Goal: Transaction & Acquisition: Obtain resource

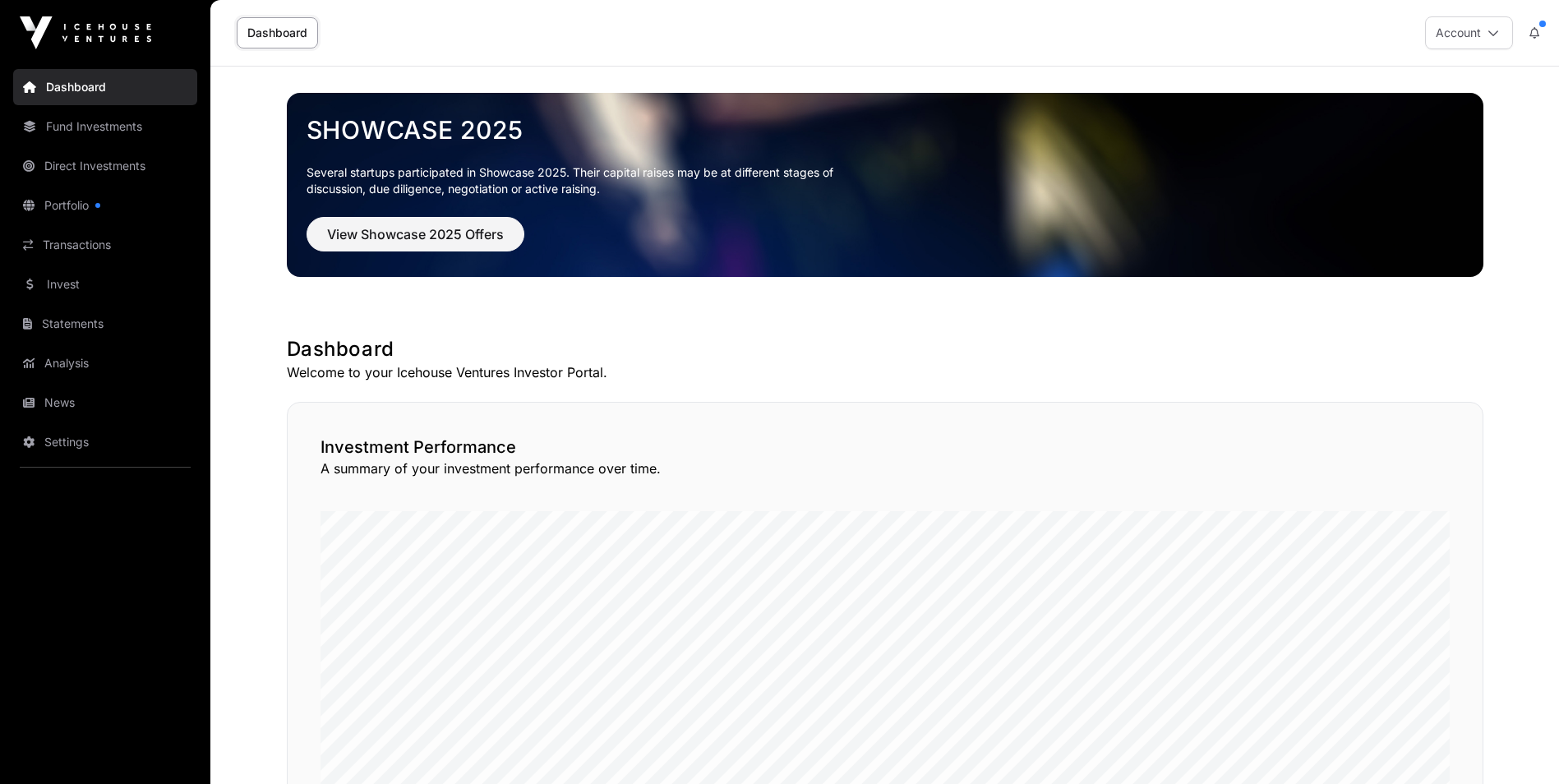
click at [84, 168] on link "Direct Investments" at bounding box center [105, 165] width 184 height 36
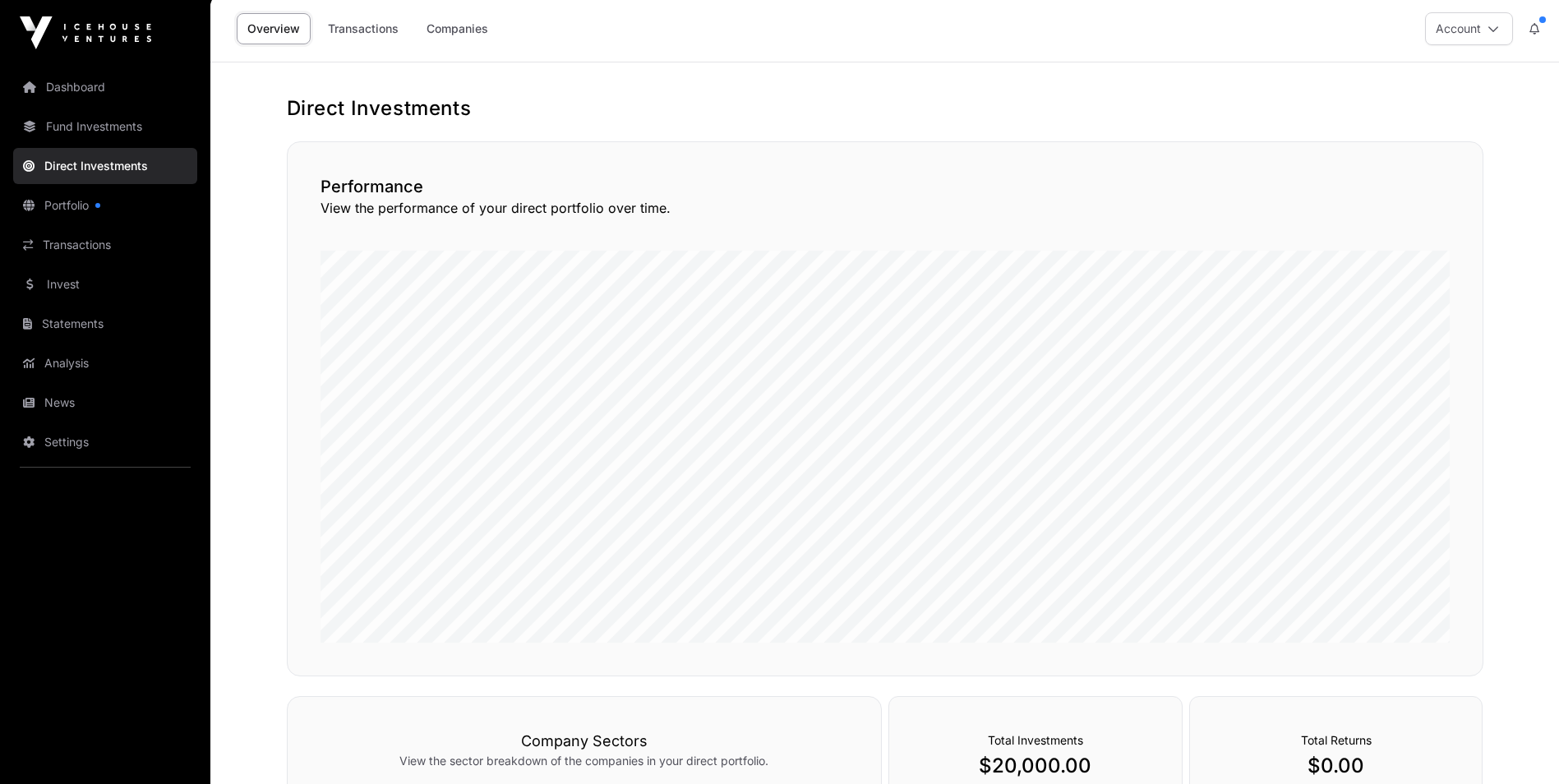
scroll to position [5, 0]
click at [368, 29] on link "Transactions" at bounding box center [363, 28] width 92 height 31
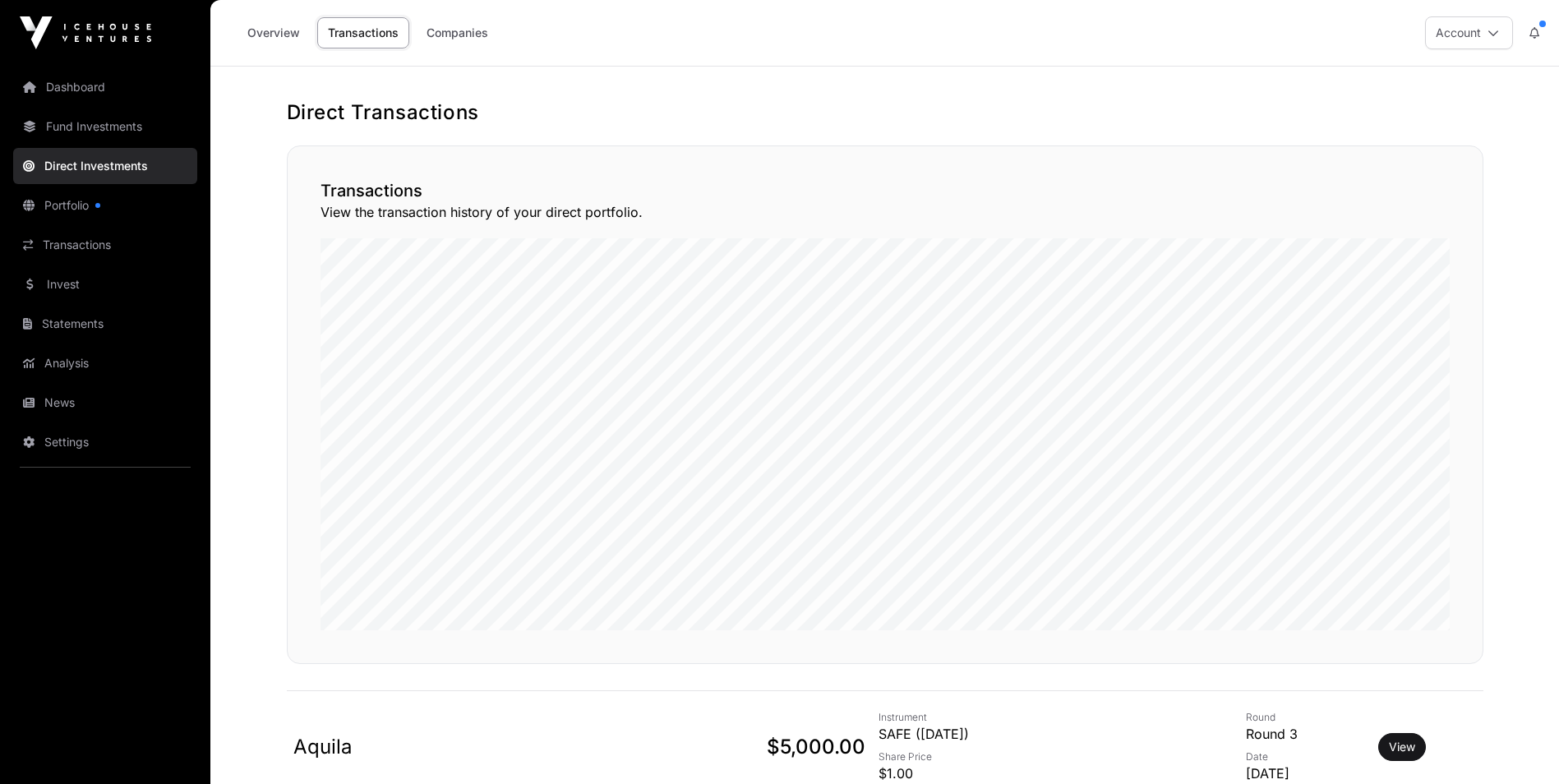
click at [475, 33] on link "Companies" at bounding box center [457, 33] width 83 height 31
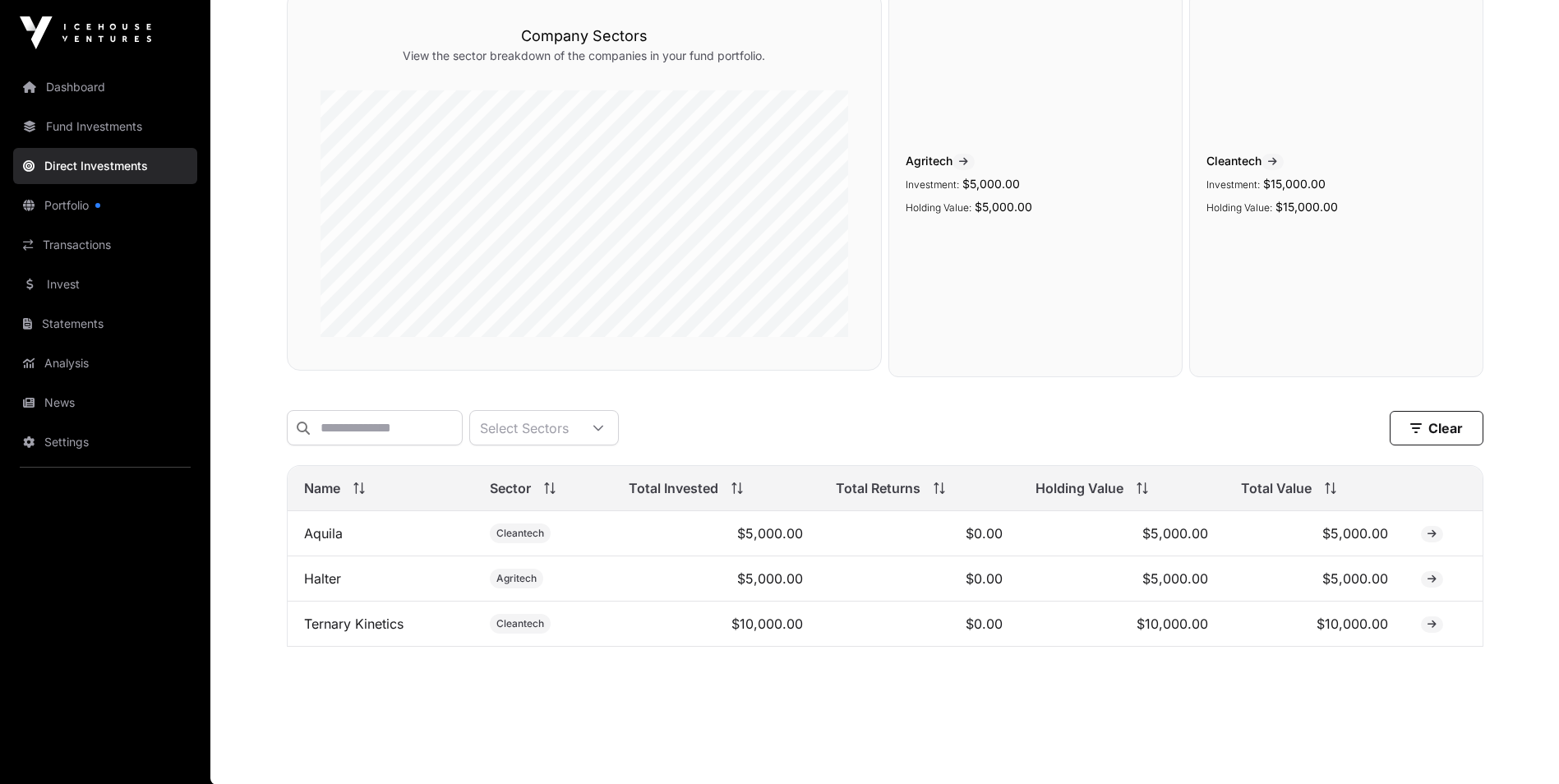
scroll to position [167, 0]
click at [1431, 531] on icon at bounding box center [1432, 533] width 9 height 10
click at [1431, 534] on icon at bounding box center [1432, 533] width 9 height 10
click at [1436, 577] on icon at bounding box center [1432, 578] width 9 height 10
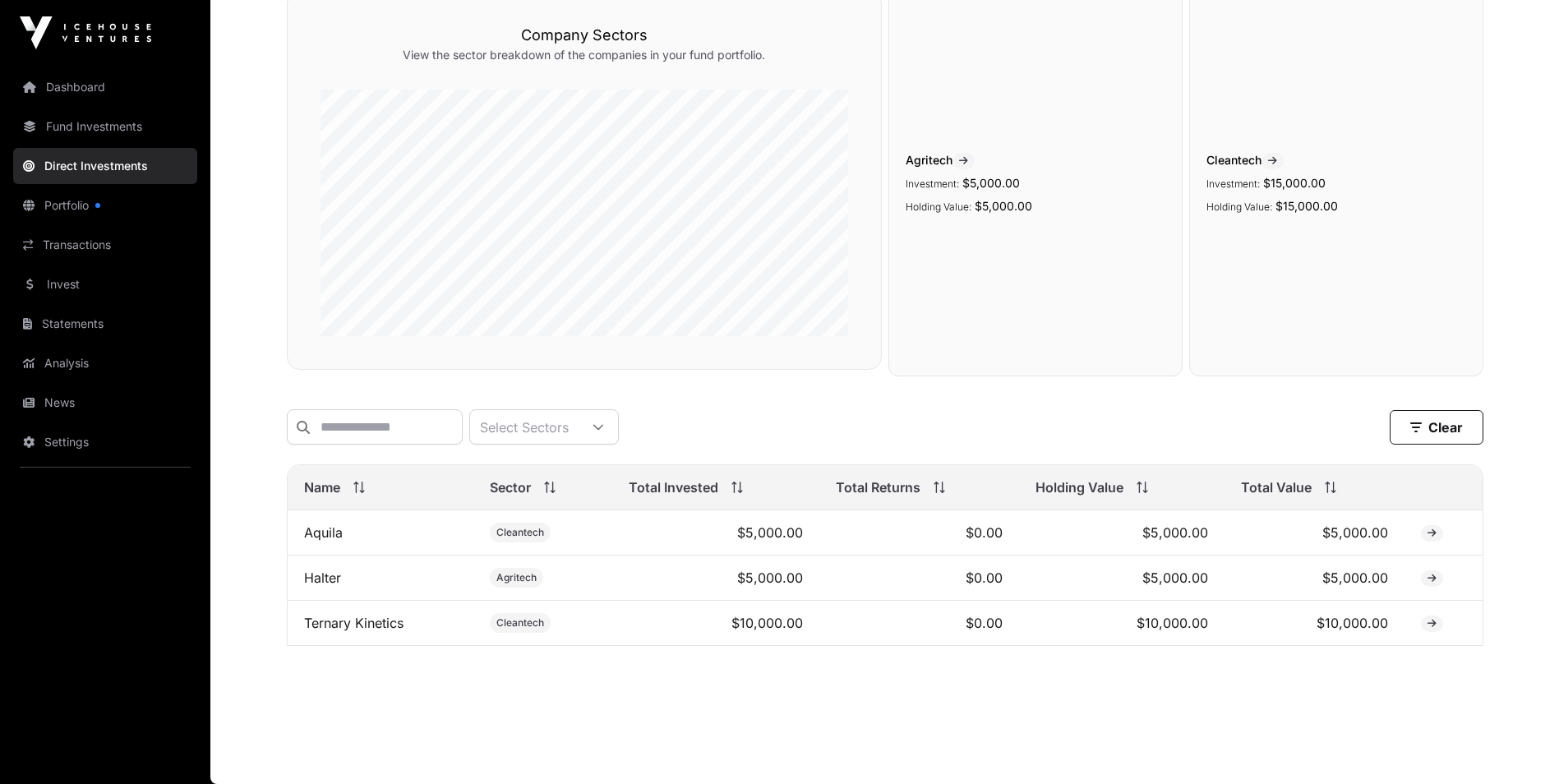
click at [1428, 532] on icon at bounding box center [1432, 533] width 9 height 10
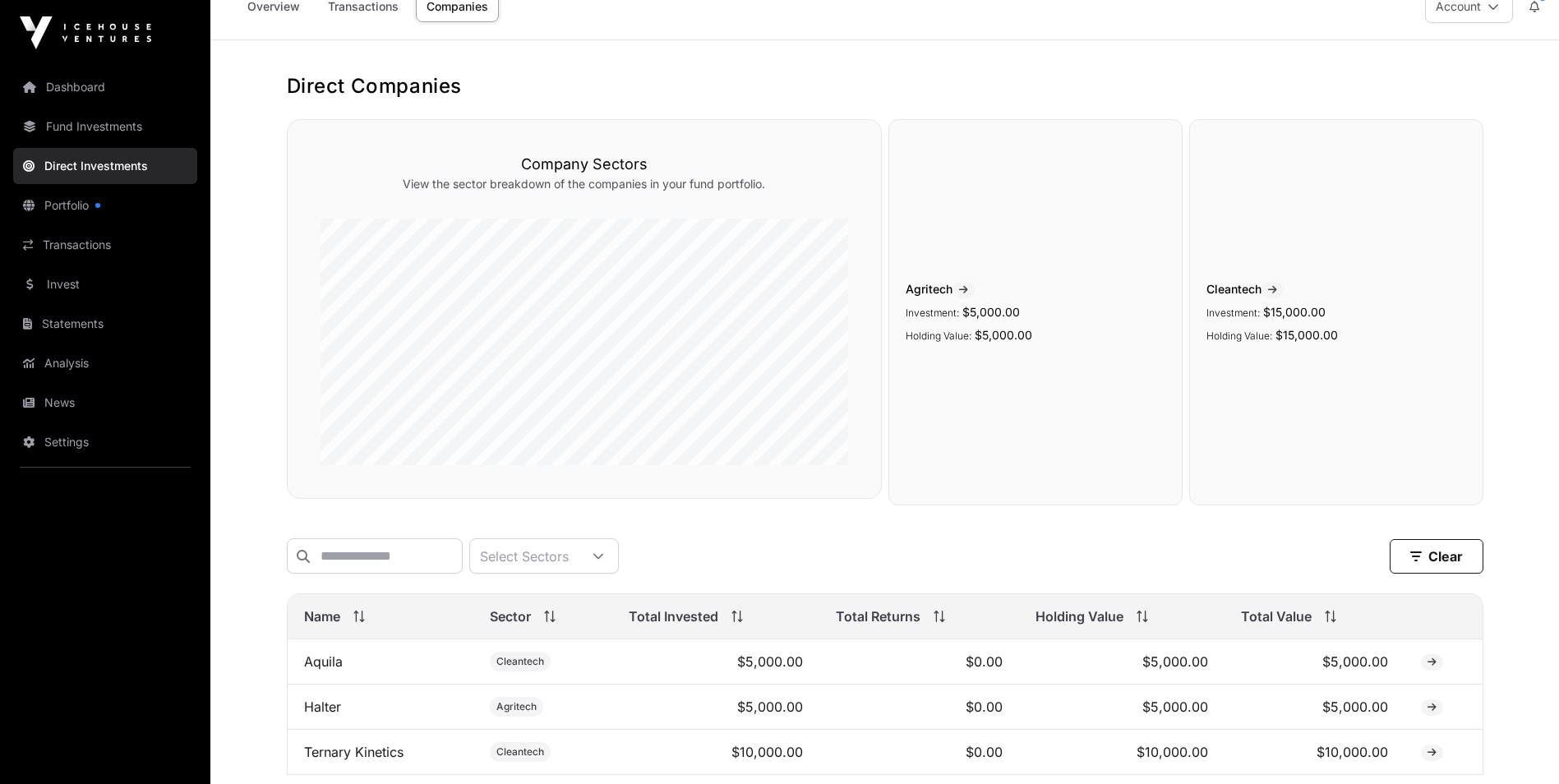
scroll to position [0, 0]
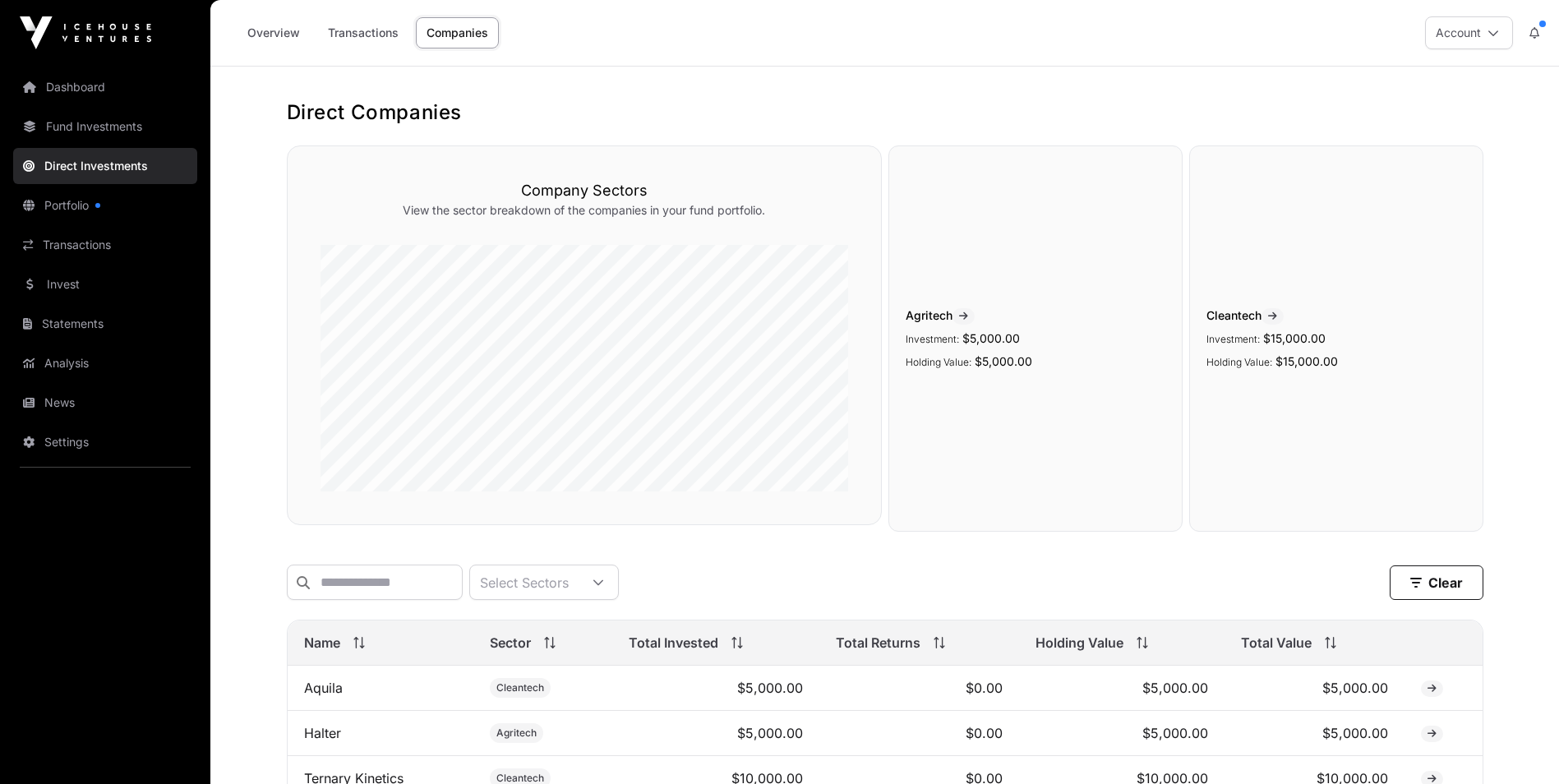
click at [359, 28] on link "Transactions" at bounding box center [363, 33] width 92 height 31
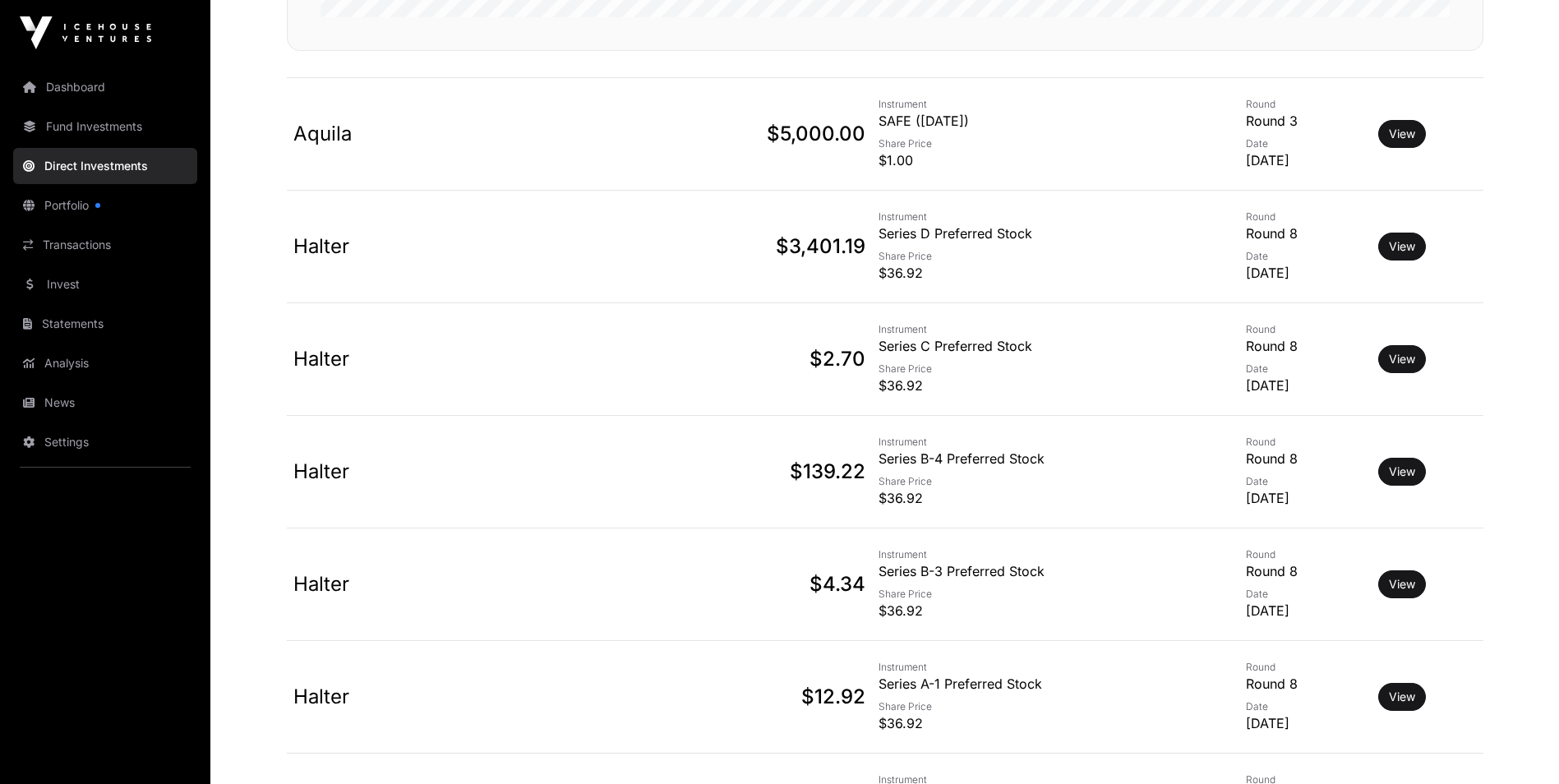
scroll to position [587, 0]
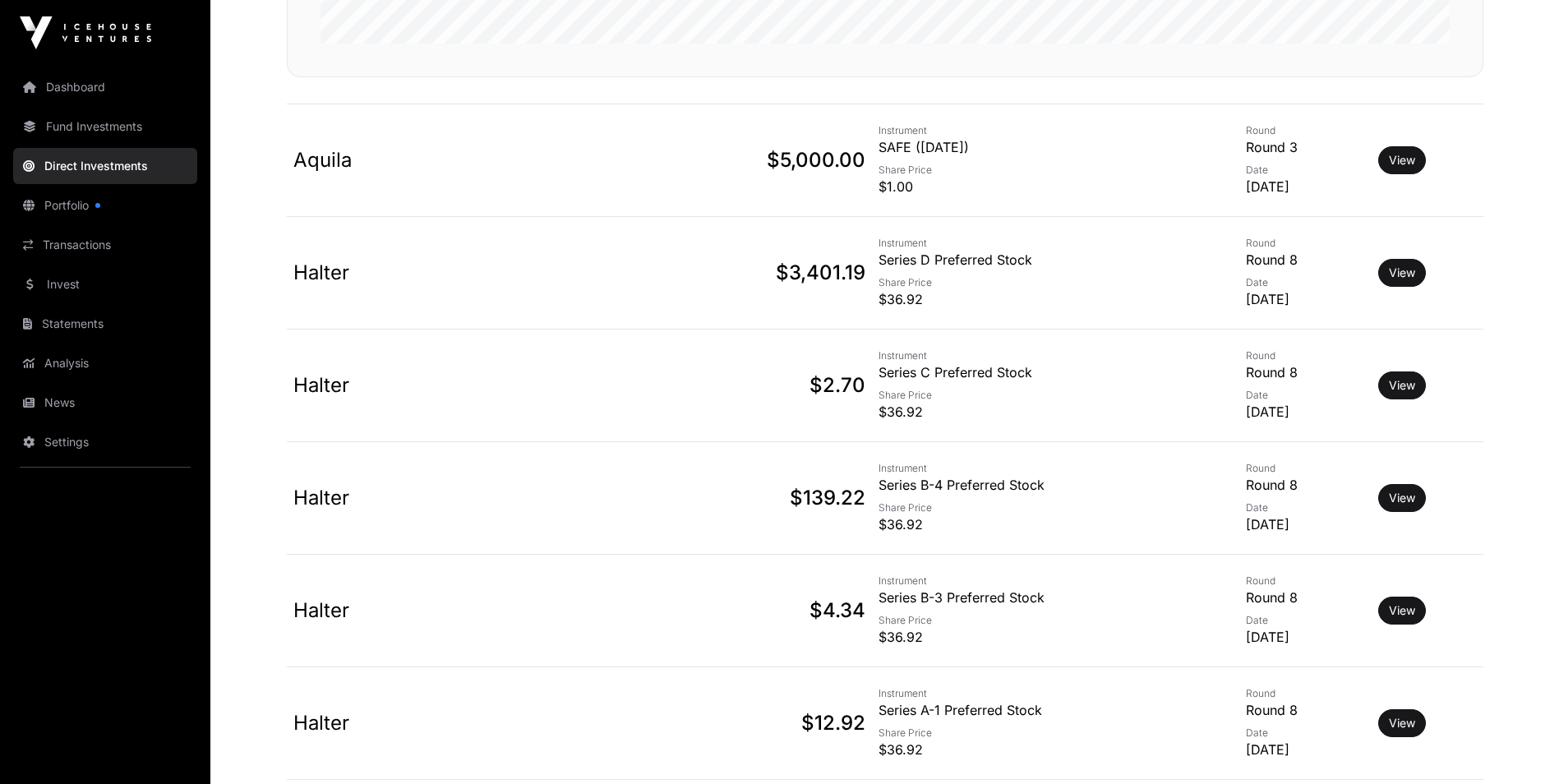
click at [101, 240] on link "Transactions" at bounding box center [105, 244] width 184 height 36
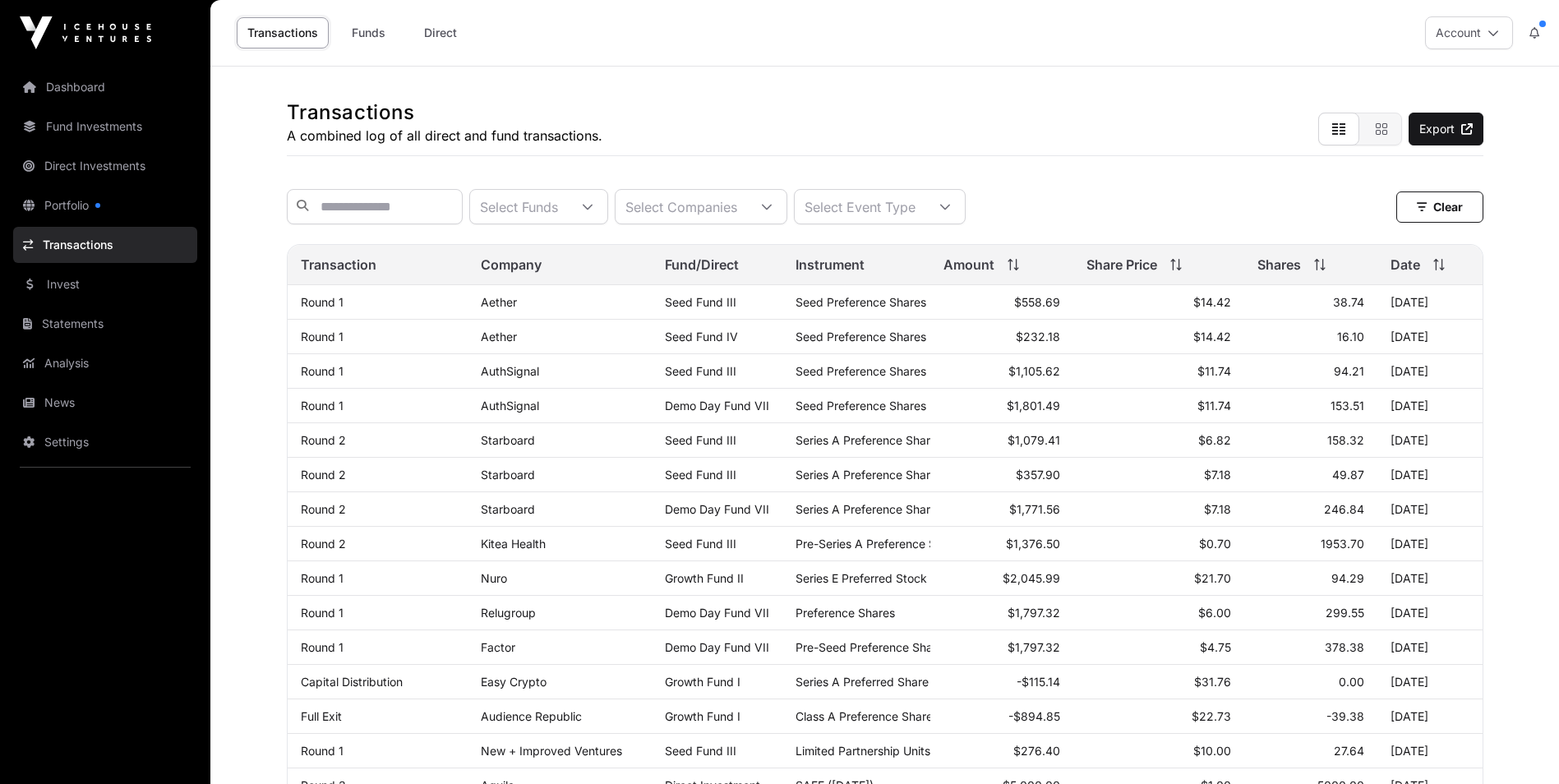
click at [363, 28] on link "Funds" at bounding box center [368, 33] width 66 height 31
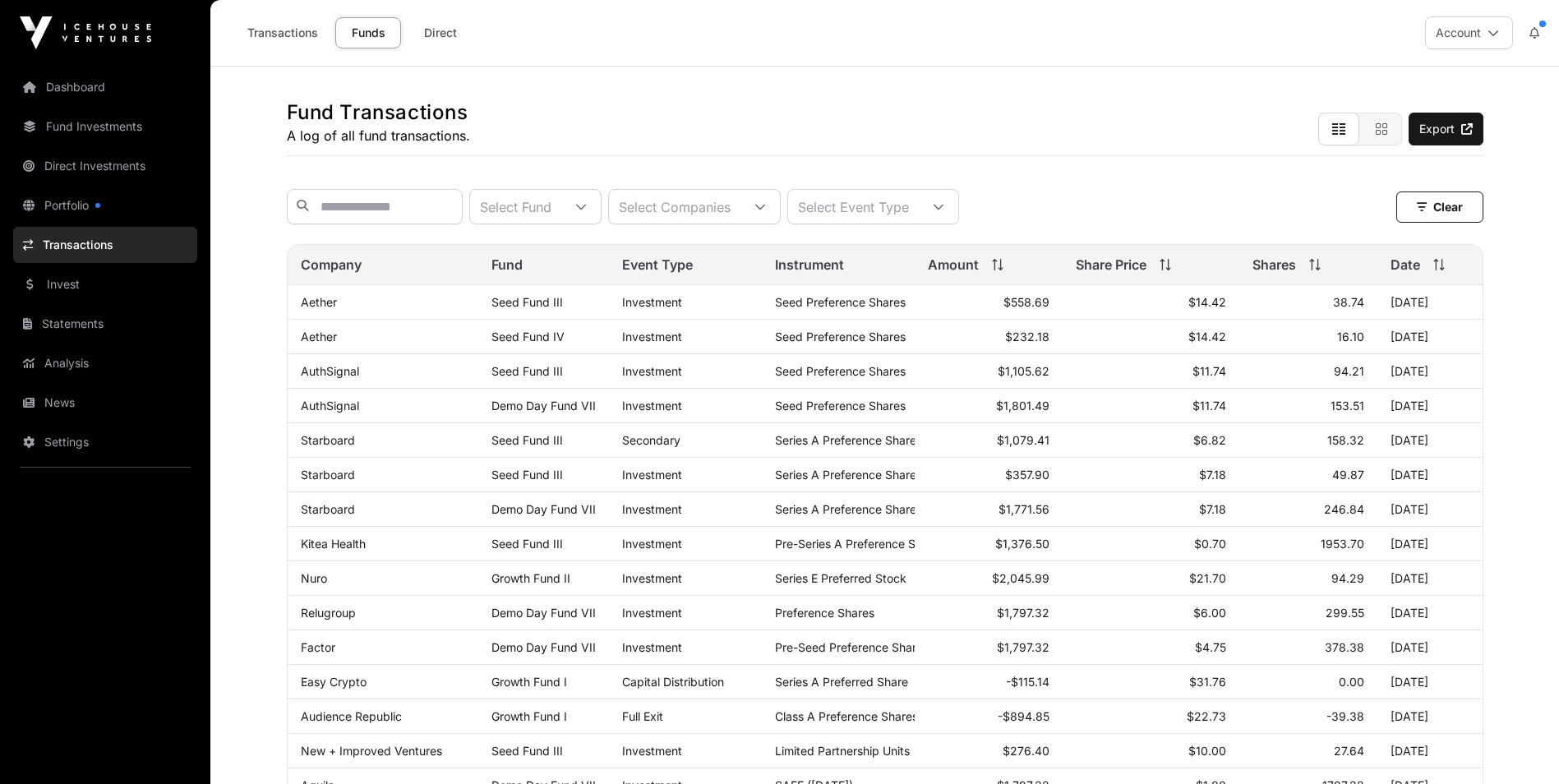
click at [587, 207] on icon at bounding box center [581, 207] width 12 height 12
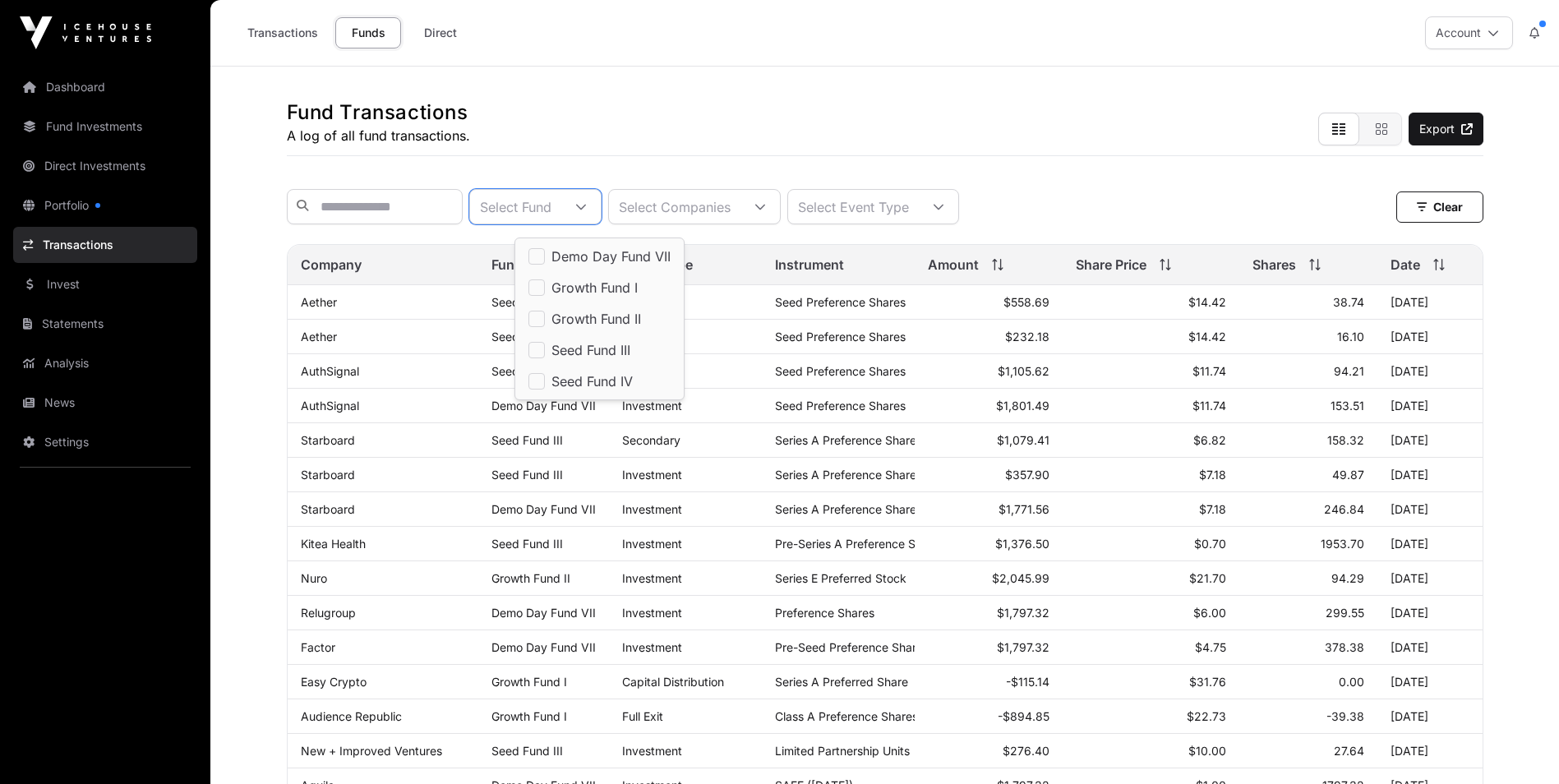
scroll to position [17, 11]
click at [596, 289] on span "Growth Fund I" at bounding box center [594, 288] width 87 height 14
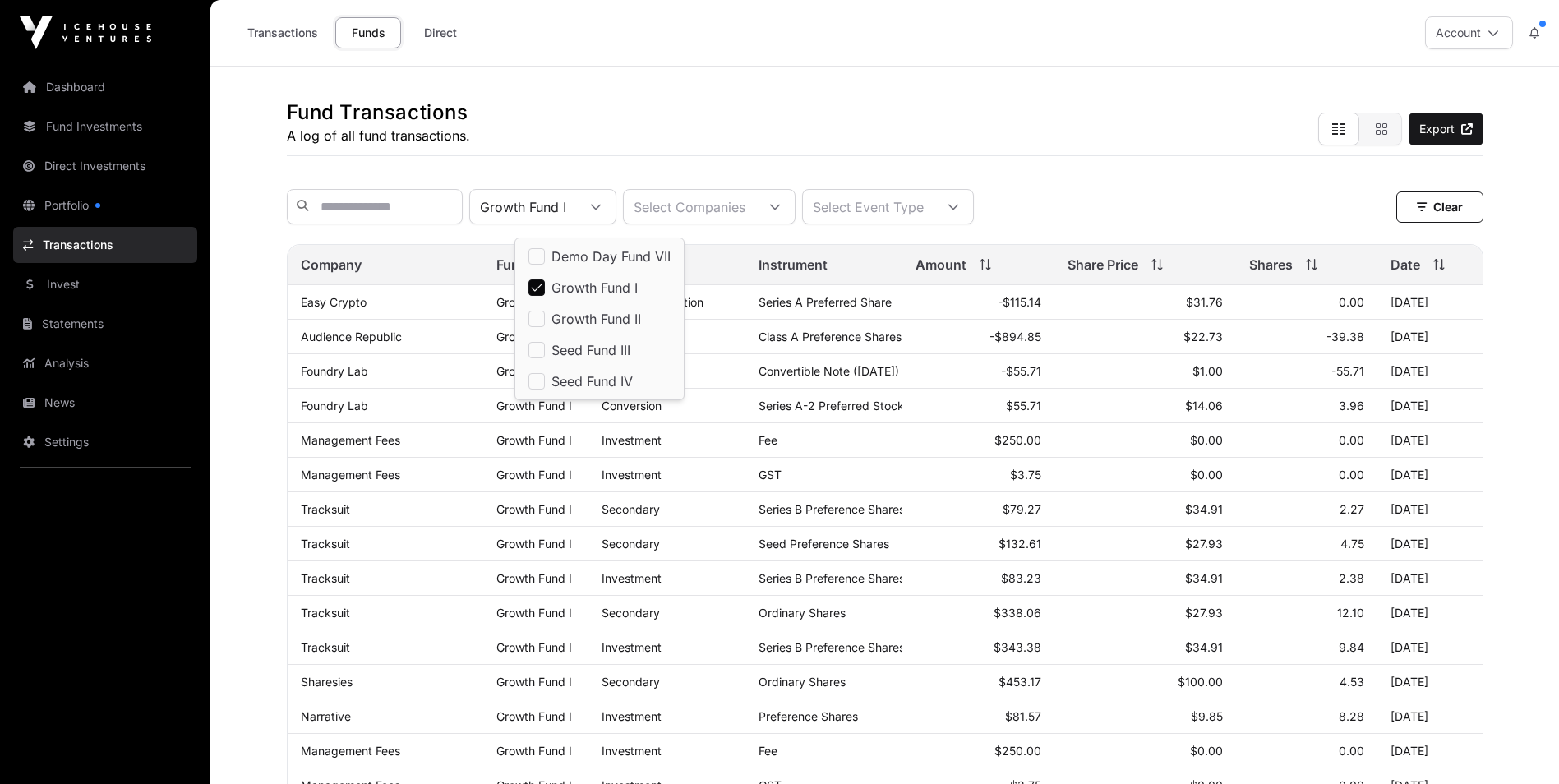
click at [1220, 186] on div "Growth Fund I Select Companies Select Event Type Clear Clear Filters" at bounding box center [884, 206] width 1196 height 61
click at [1448, 121] on link "Export" at bounding box center [1445, 129] width 75 height 33
click at [973, 212] on div at bounding box center [953, 206] width 40 height 34
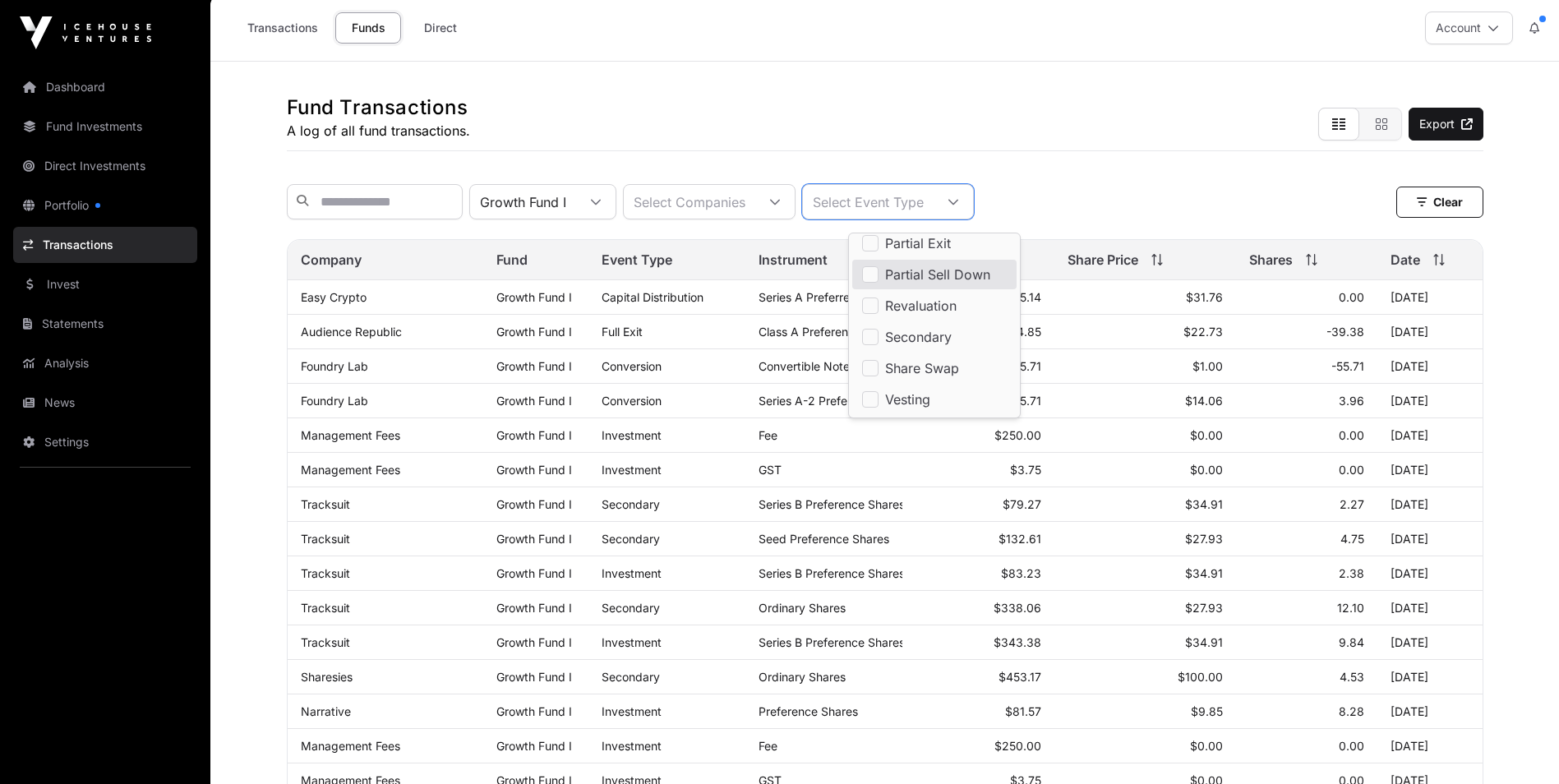
scroll to position [6, 0]
click at [1118, 200] on div "Growth Fund I Select Companies Select Event Type Clear" at bounding box center [884, 201] width 1196 height 35
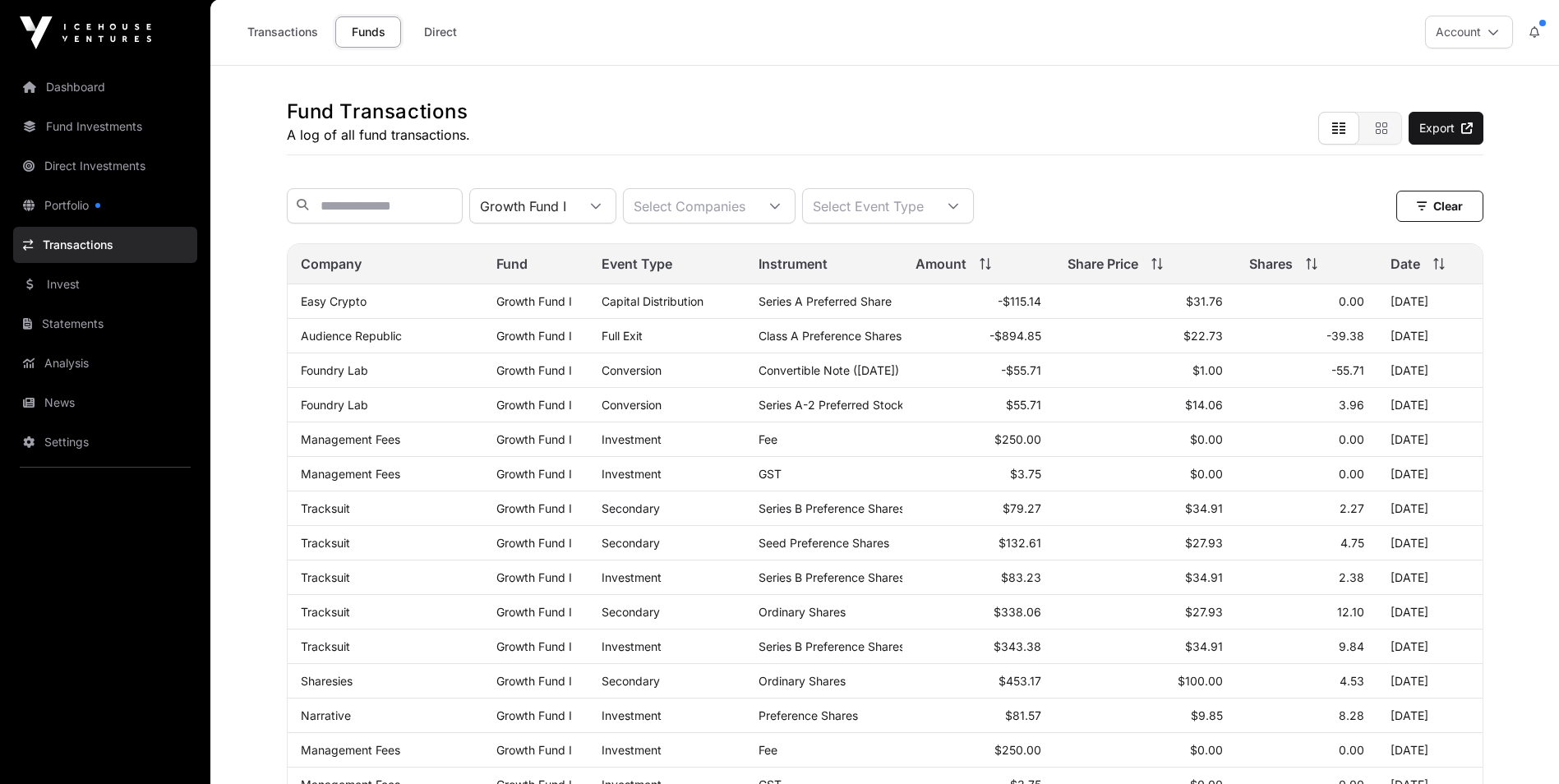
scroll to position [0, 0]
click at [108, 130] on link "Fund Investments" at bounding box center [105, 126] width 184 height 36
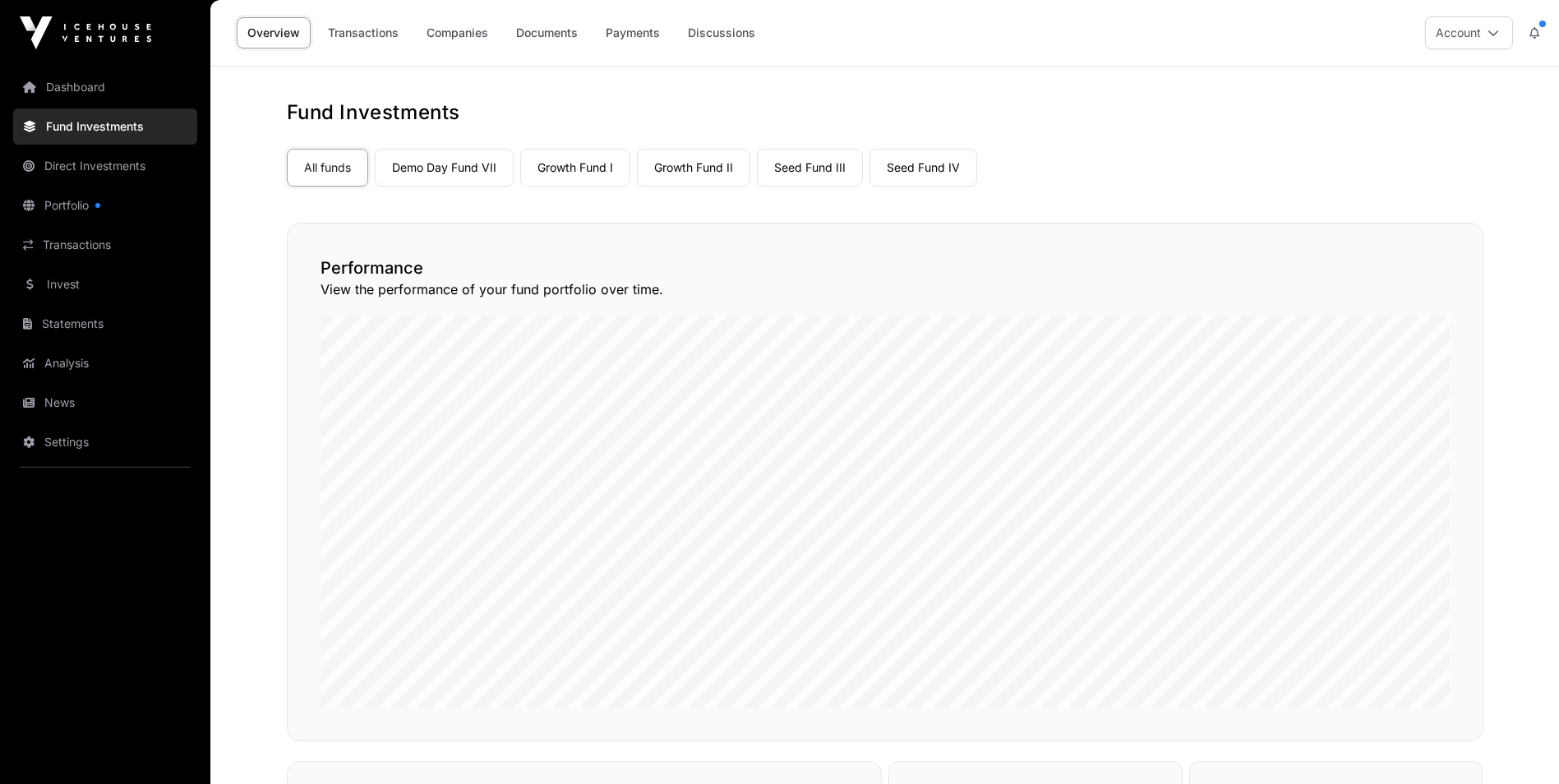
click at [439, 171] on link "Demo Day Fund VII" at bounding box center [444, 167] width 139 height 38
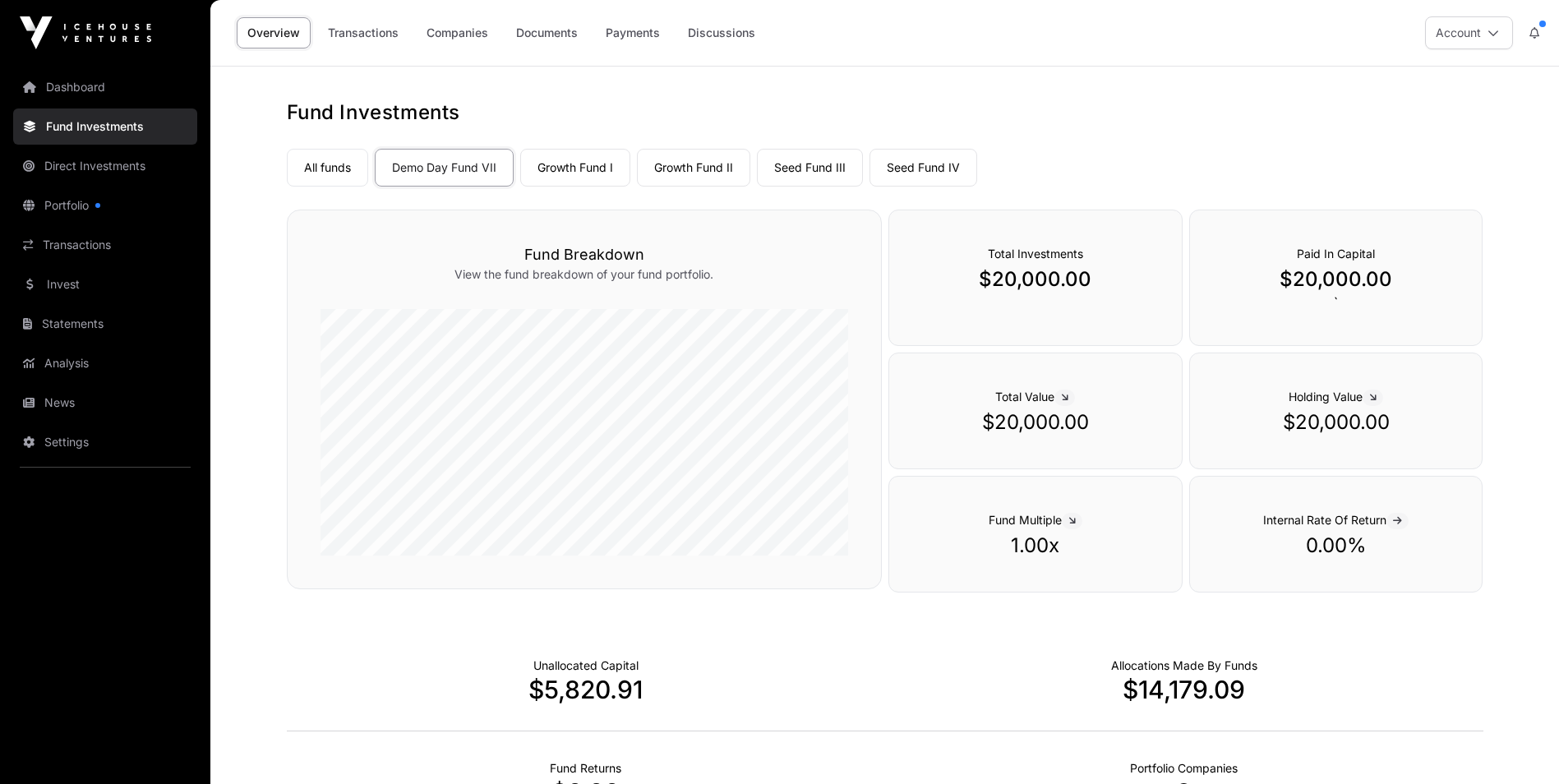
click at [472, 28] on link "Companies" at bounding box center [457, 33] width 83 height 31
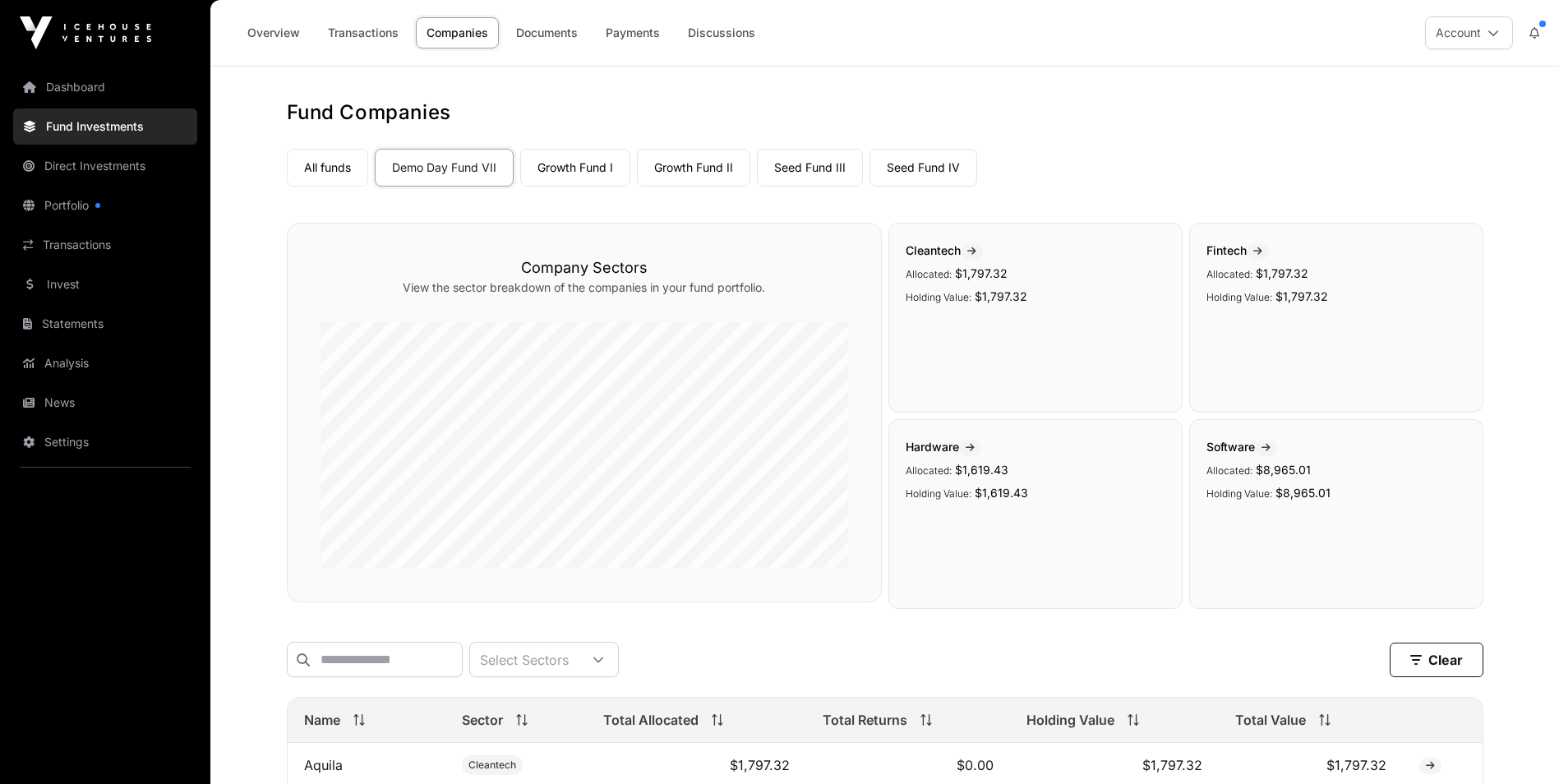
click at [442, 164] on link "Demo Day Fund VII" at bounding box center [444, 167] width 139 height 38
click at [568, 167] on link "Growth Fund I" at bounding box center [574, 167] width 110 height 38
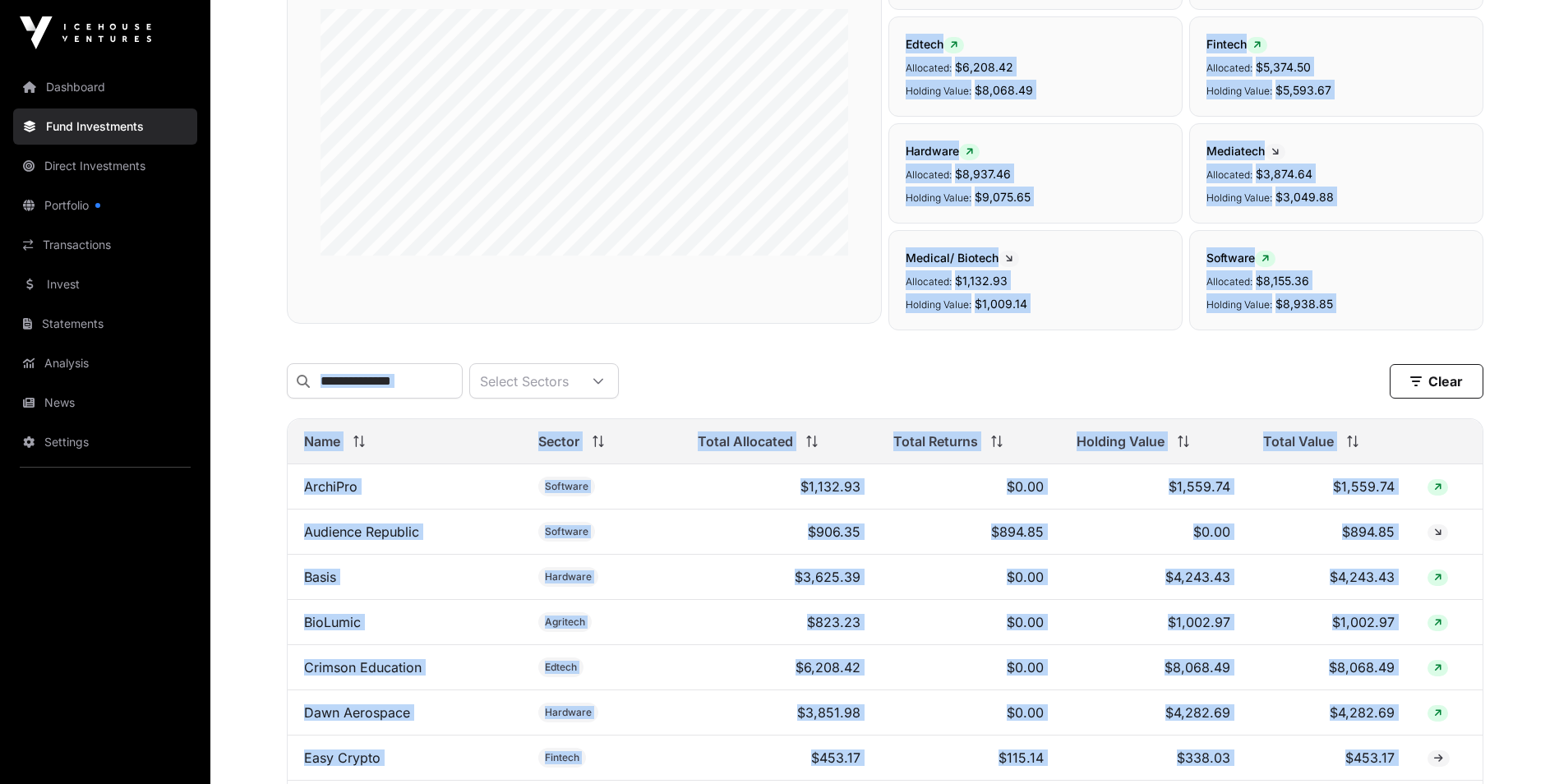
scroll to position [152, 0]
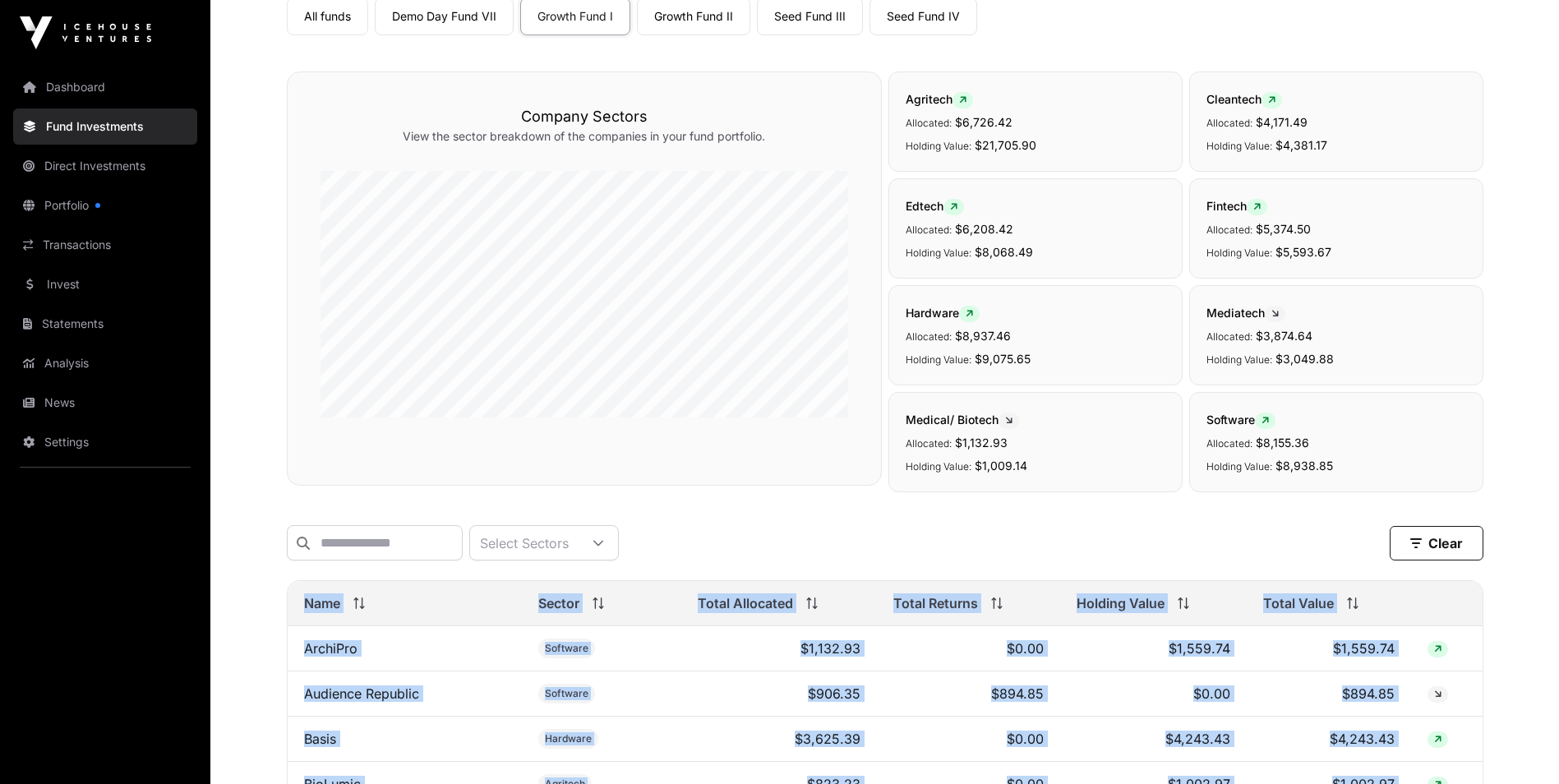
drag, startPoint x: 1401, startPoint y: 620, endPoint x: 306, endPoint y: 615, distance: 1095.0
copy table "Name Sector Total Allocated Total Returns Holding Value Total Value ArchiPro So…"
click at [317, 603] on th "Name" at bounding box center [404, 603] width 234 height 46
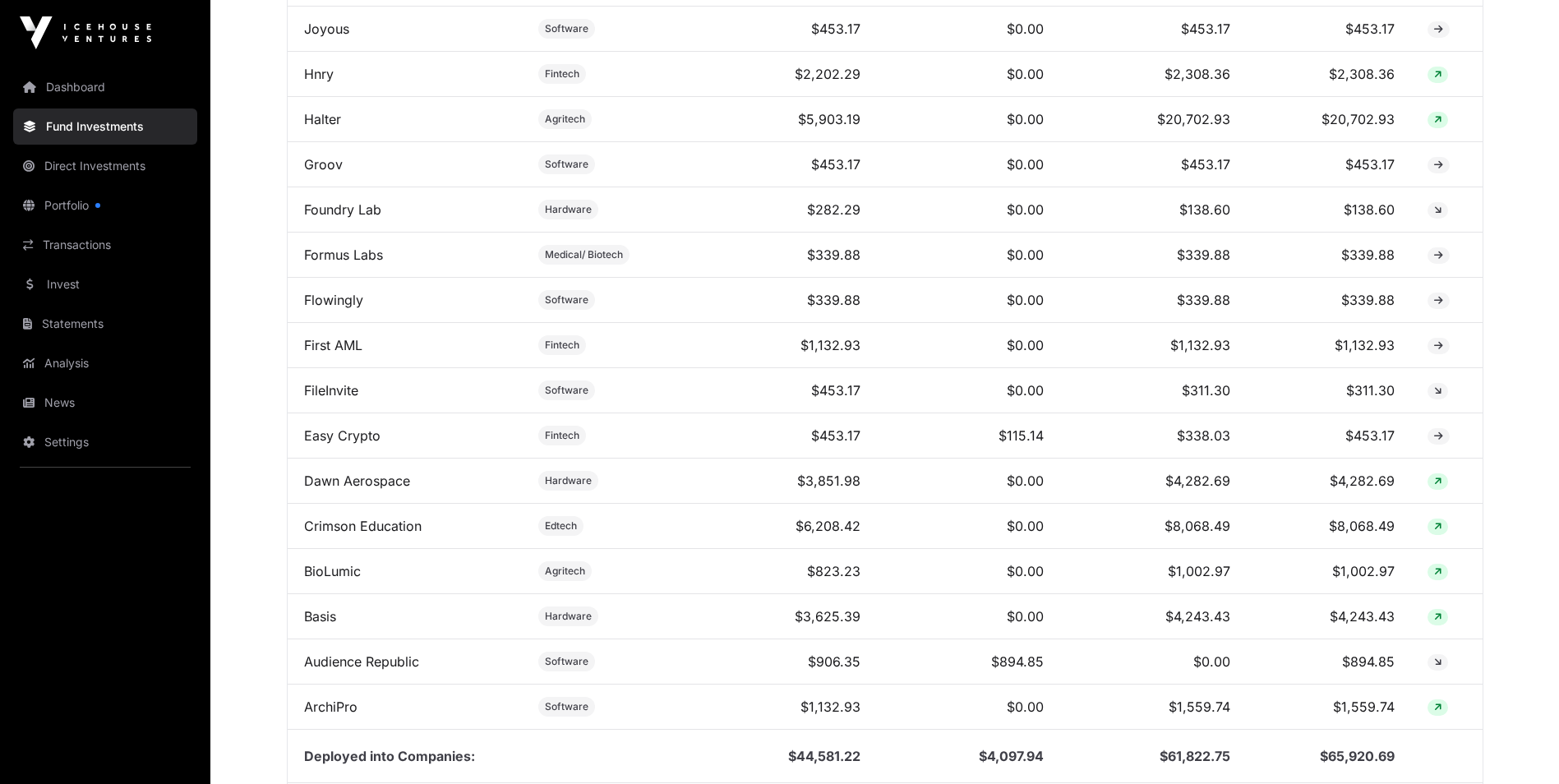
scroll to position [1749, 0]
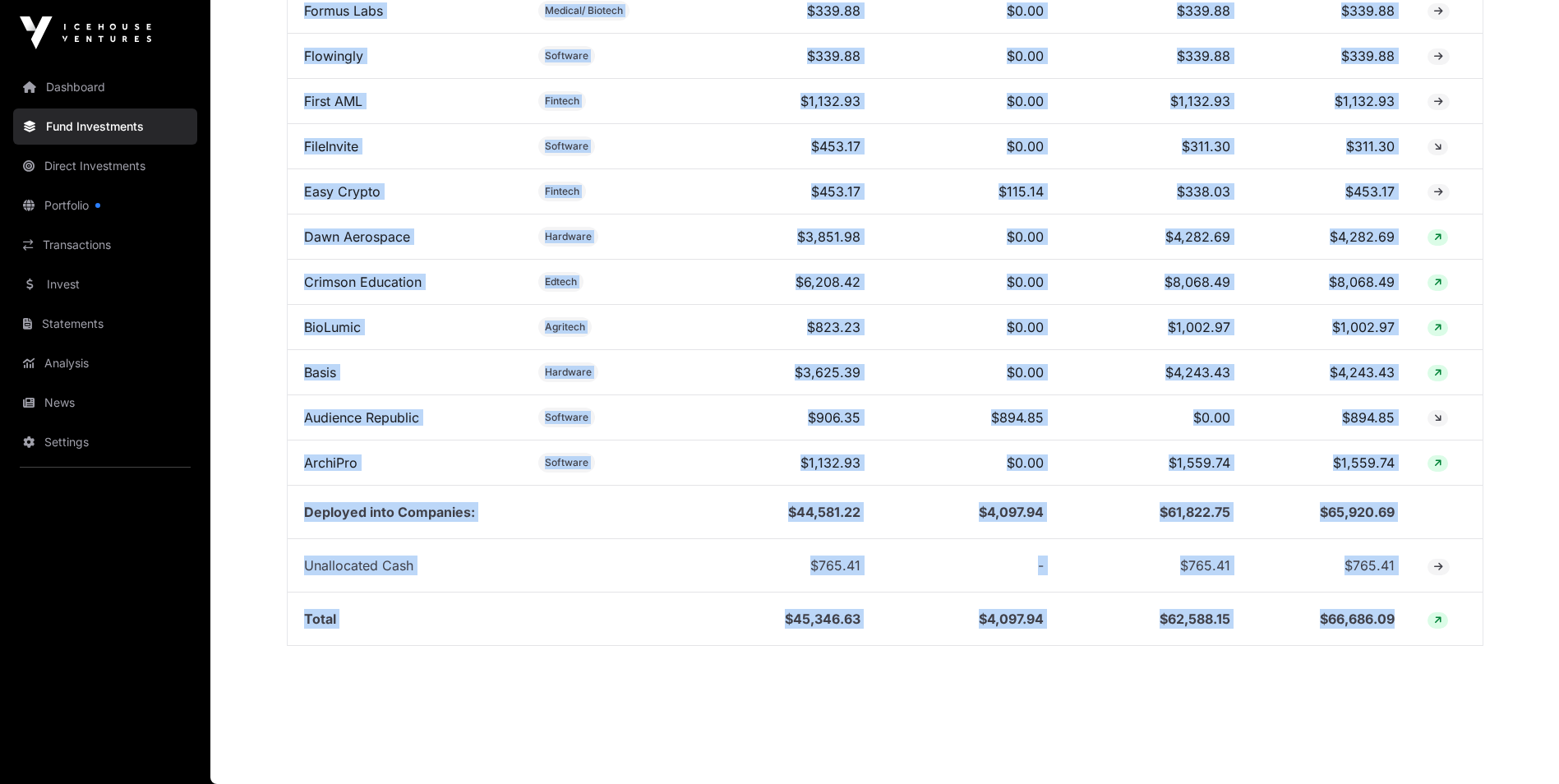
drag, startPoint x: 294, startPoint y: 613, endPoint x: 1398, endPoint y: 610, distance: 1104.0
copy table "Name Sector Total Allocated Total Returns Holding Value Total Value Vertus Ener…"
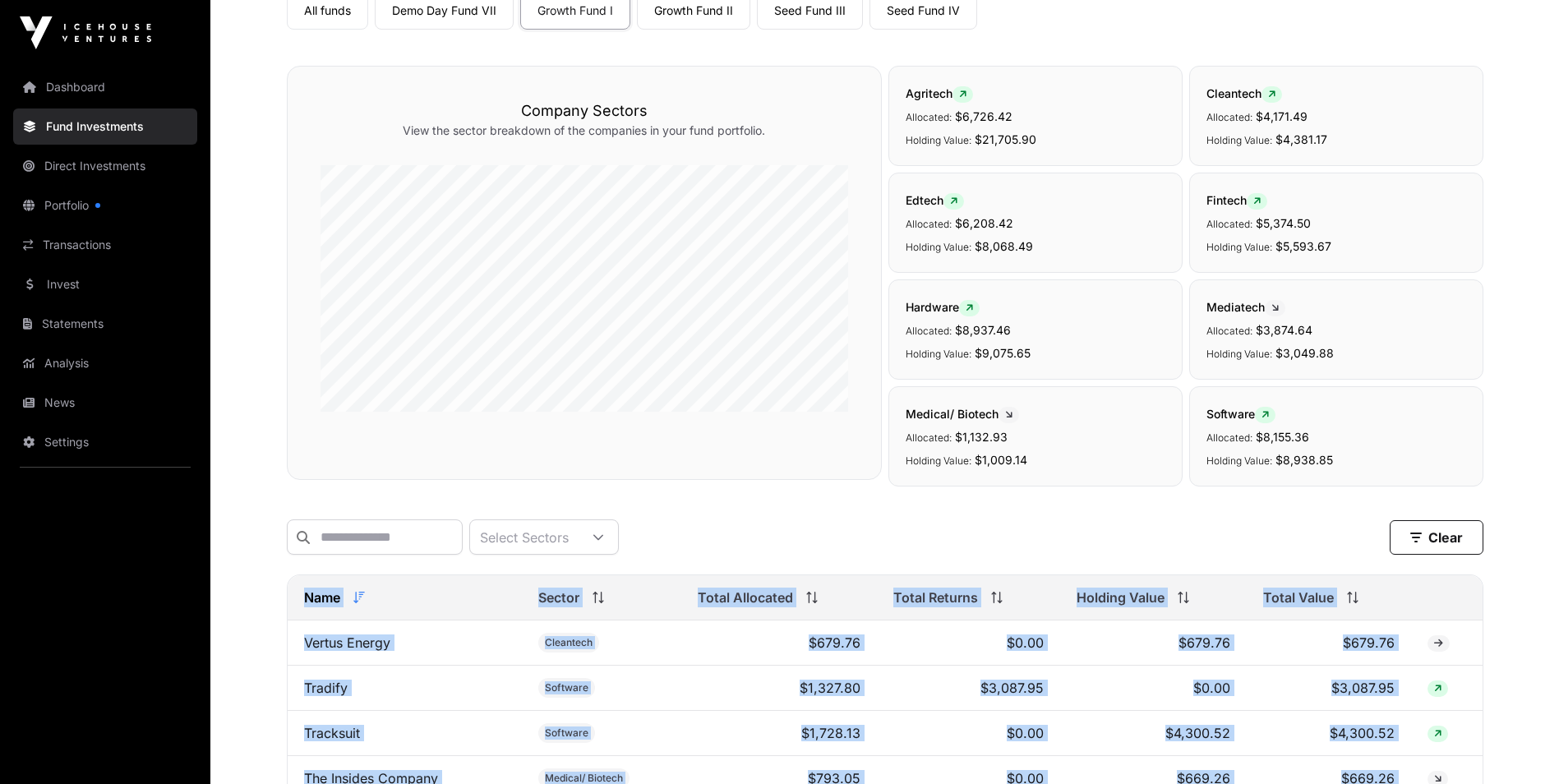
scroll to position [0, 0]
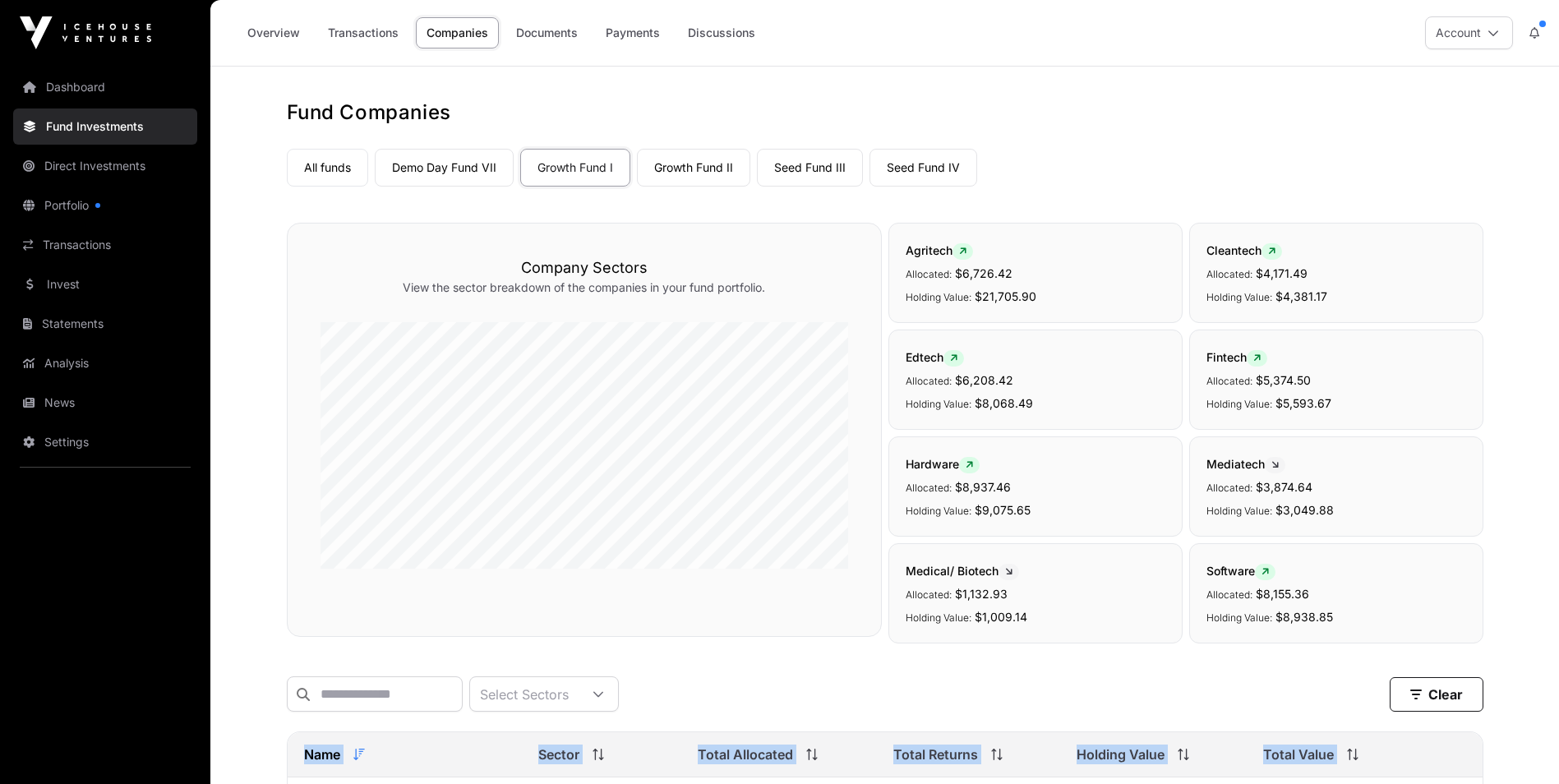
click at [711, 164] on link "Growth Fund II" at bounding box center [693, 167] width 114 height 38
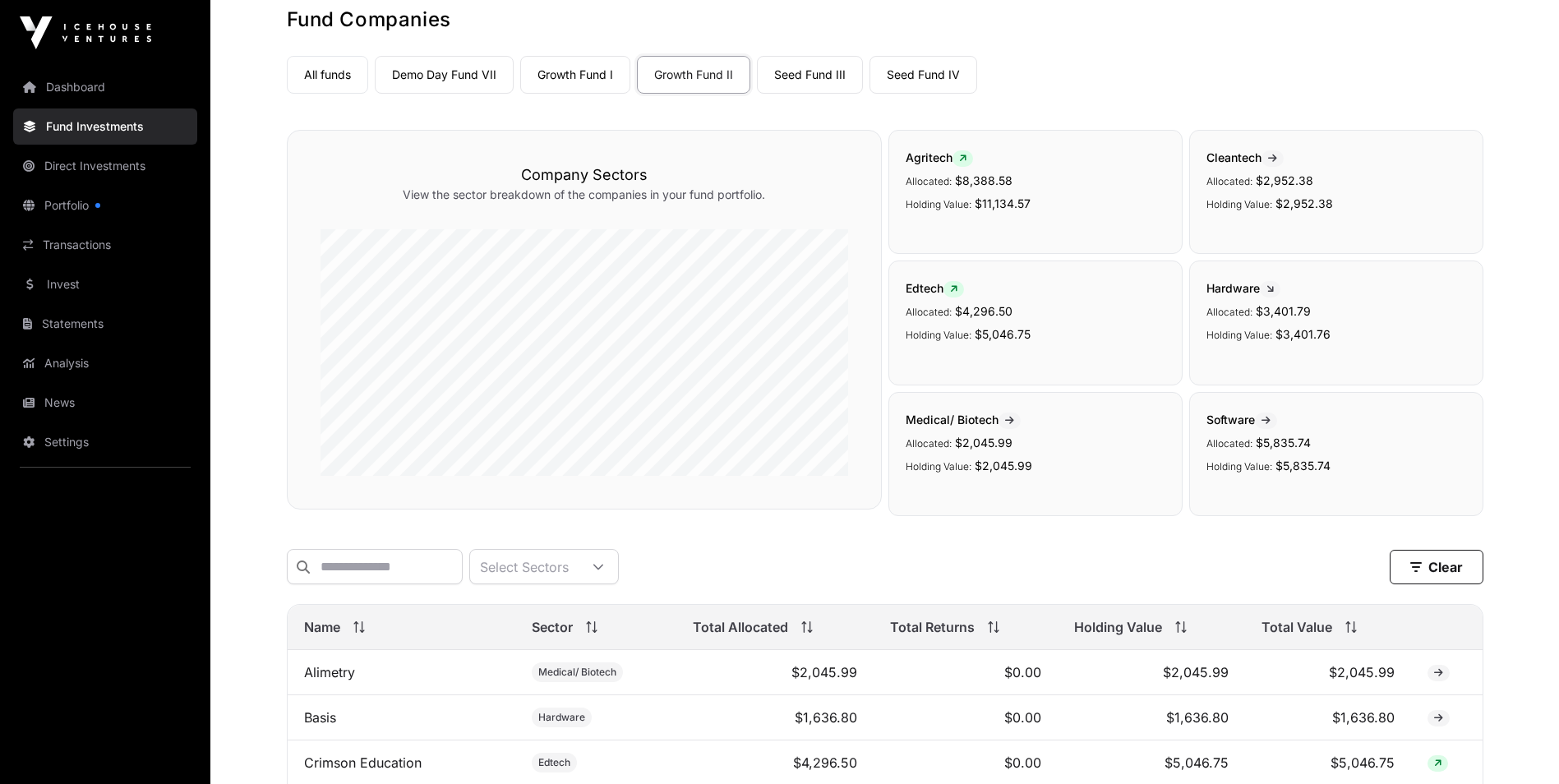
scroll to position [219, 0]
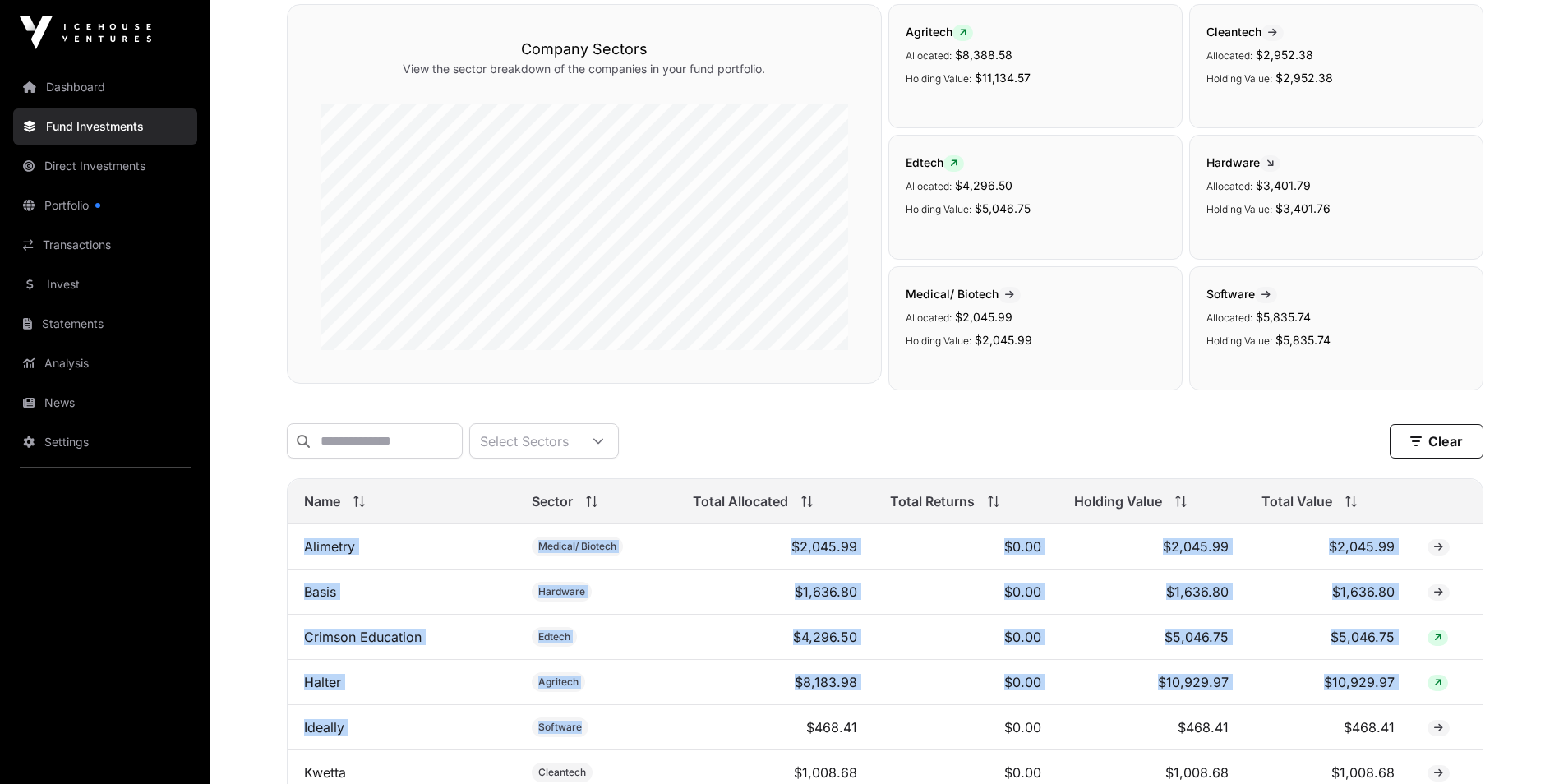
drag, startPoint x: 301, startPoint y: 557, endPoint x: 804, endPoint y: 736, distance: 533.9
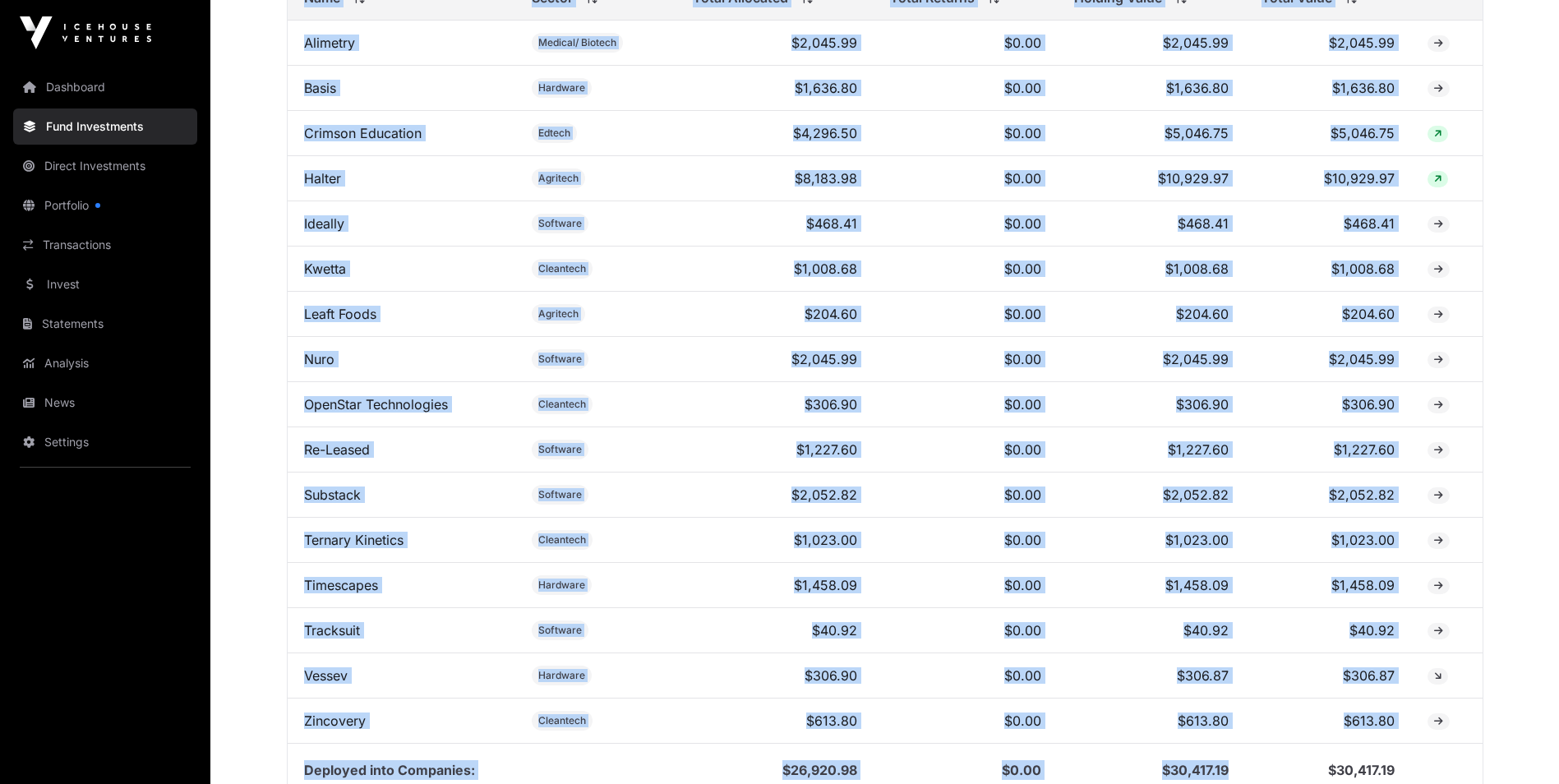
scroll to position [992, 0]
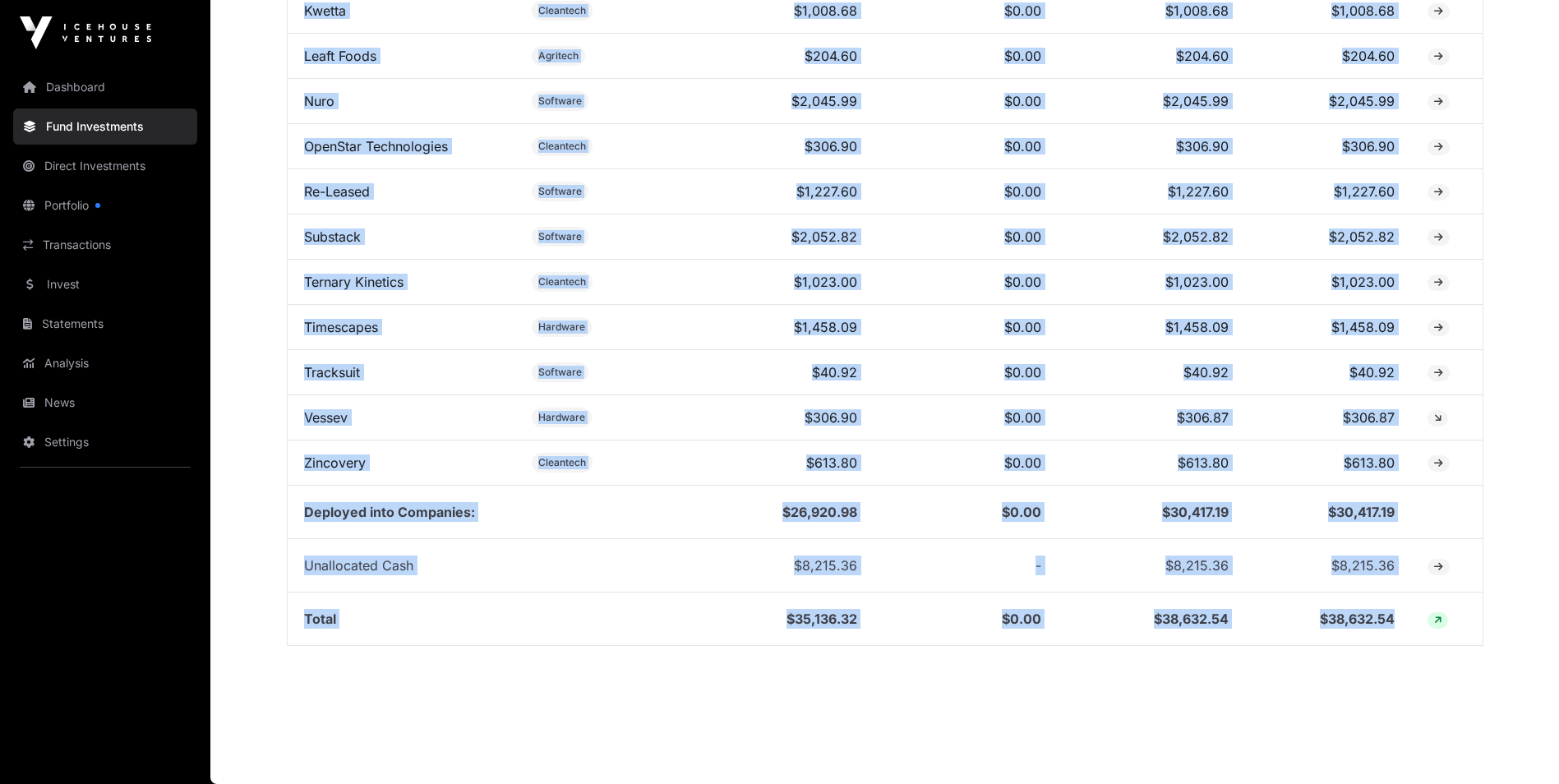
drag, startPoint x: 299, startPoint y: 508, endPoint x: 1400, endPoint y: 628, distance: 1107.5
click at [1400, 628] on table "Name Sector Total Allocated Total Returns Holding Value Total Value Alimetry Me…" at bounding box center [884, 181] width 1196 height 929
copy table "Name Sector Total Allocated Total Returns Holding Value Total Value Alimetry Me…"
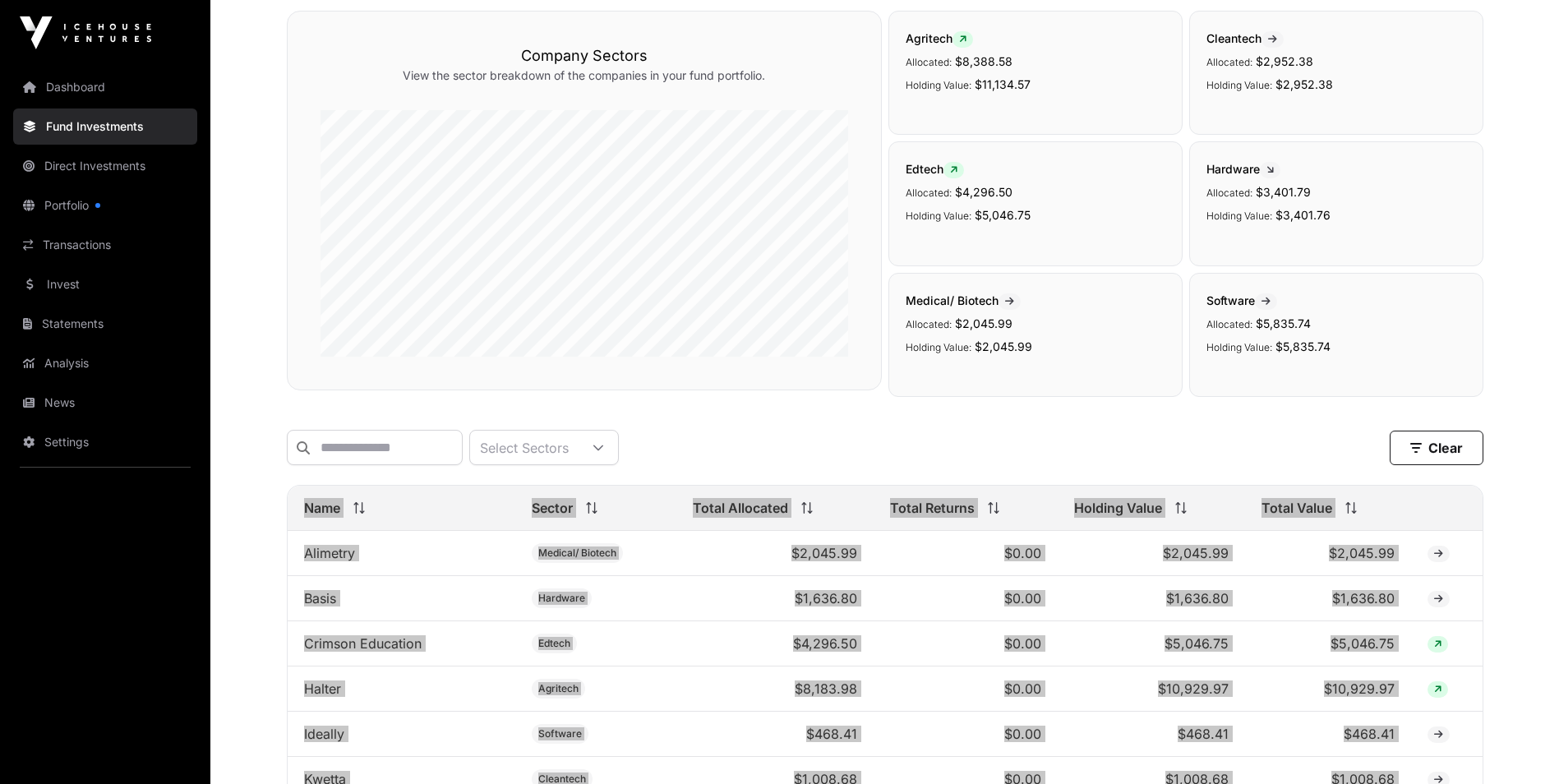
scroll to position [0, 0]
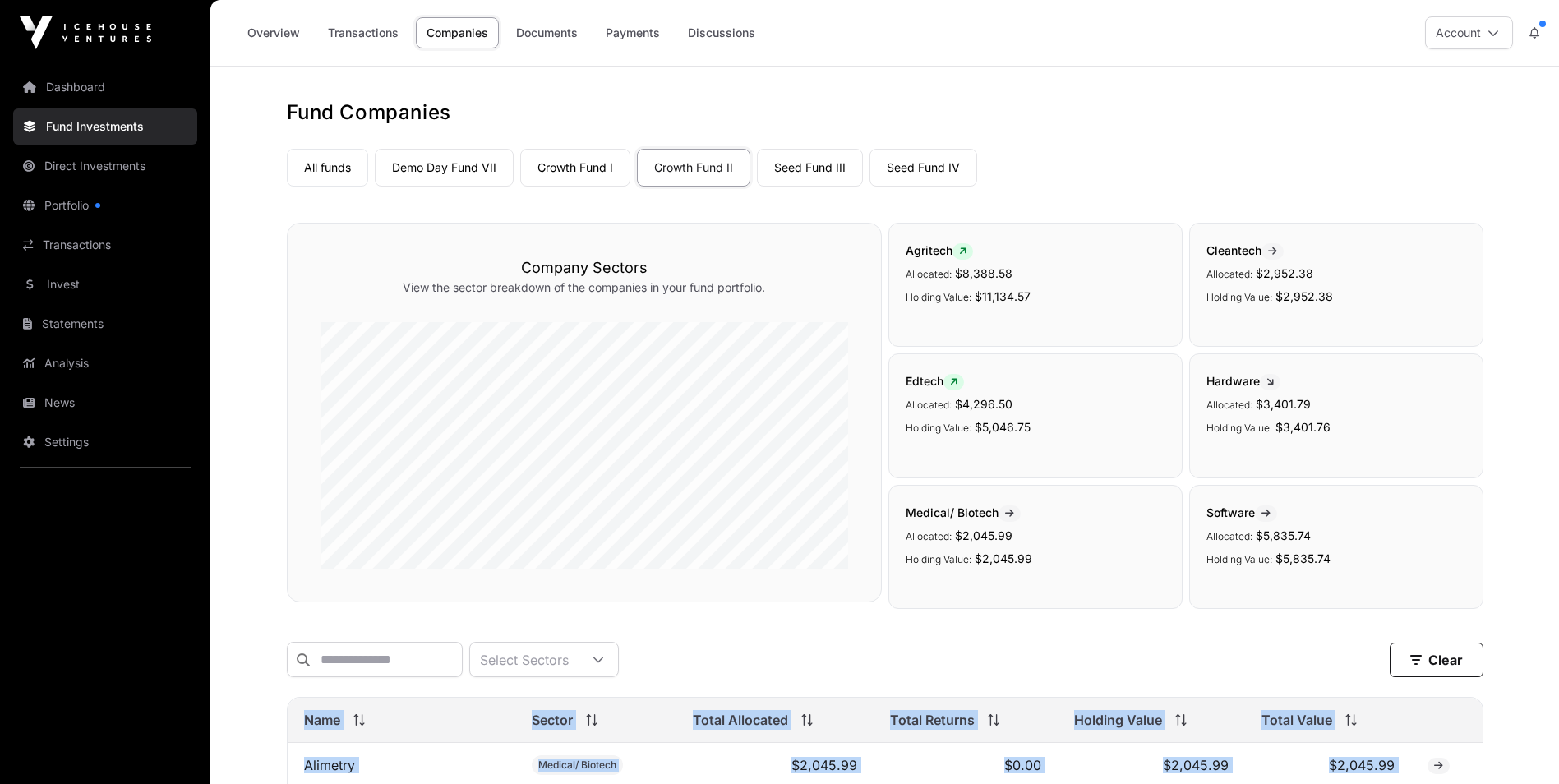
click at [816, 162] on link "Seed Fund III" at bounding box center [810, 167] width 106 height 38
click at [345, 168] on link "All funds" at bounding box center [328, 167] width 82 height 38
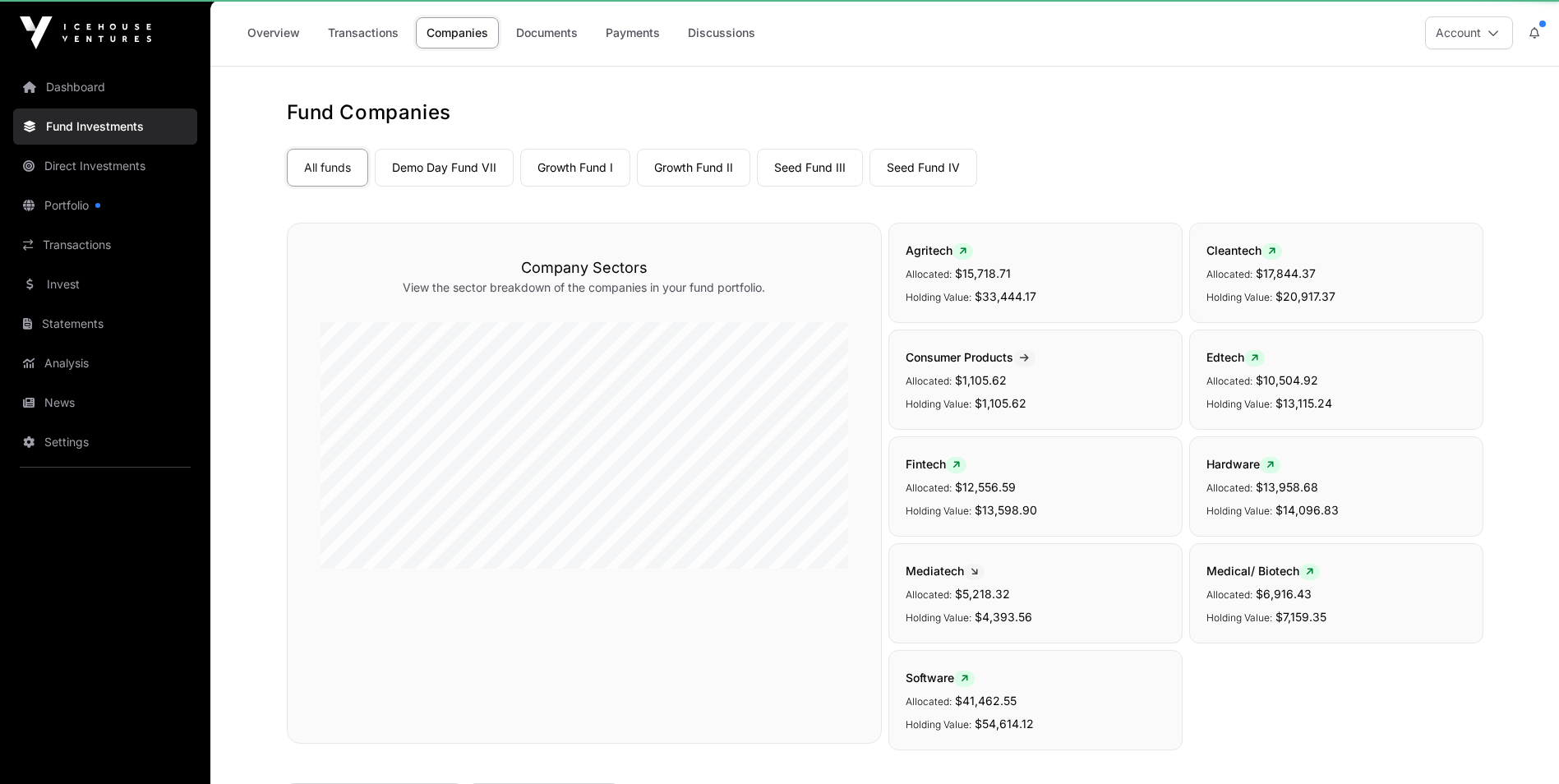
click at [333, 163] on link "All funds" at bounding box center [328, 167] width 82 height 38
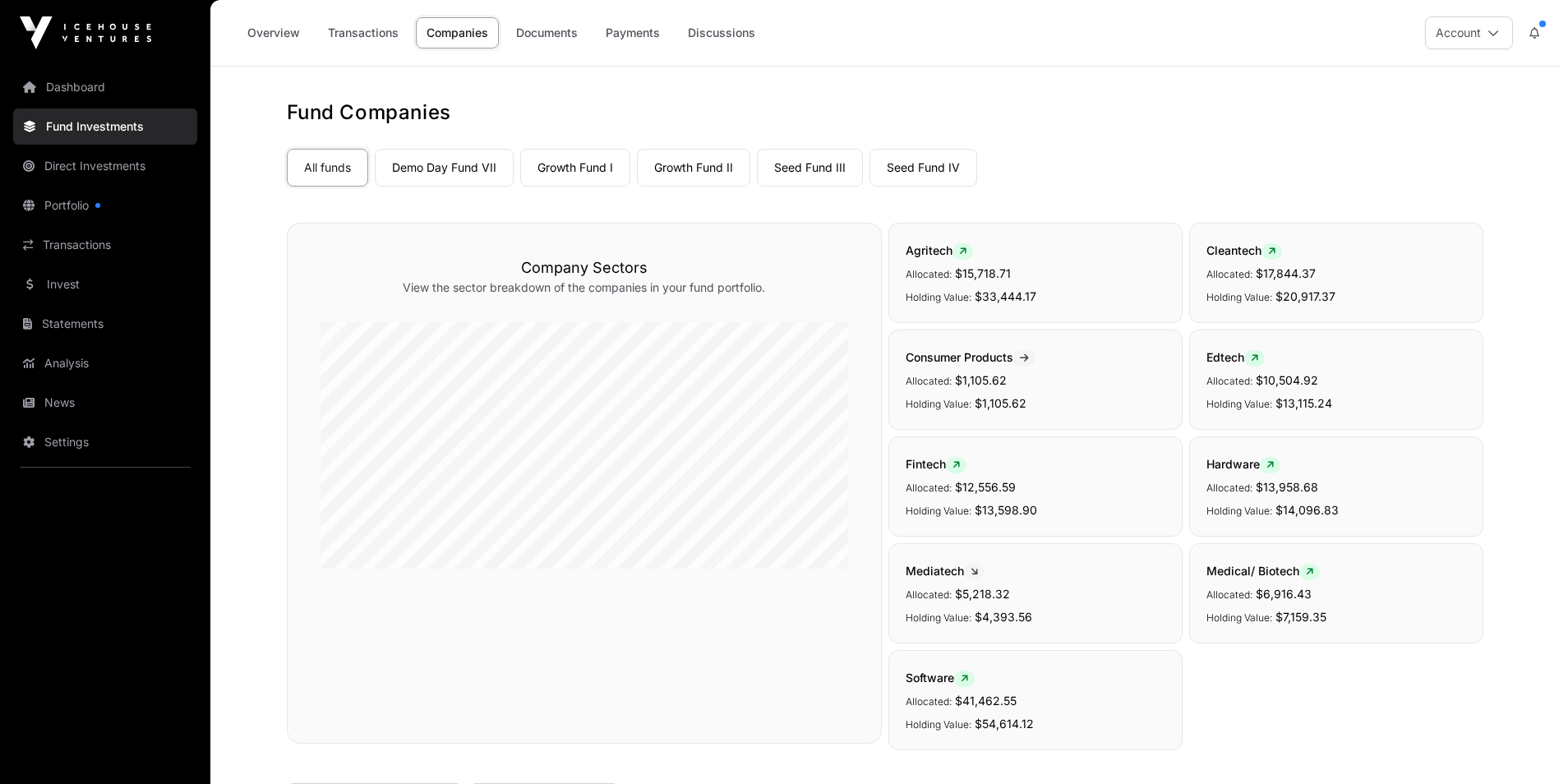
click at [465, 154] on link "Demo Day Fund VII" at bounding box center [444, 167] width 139 height 38
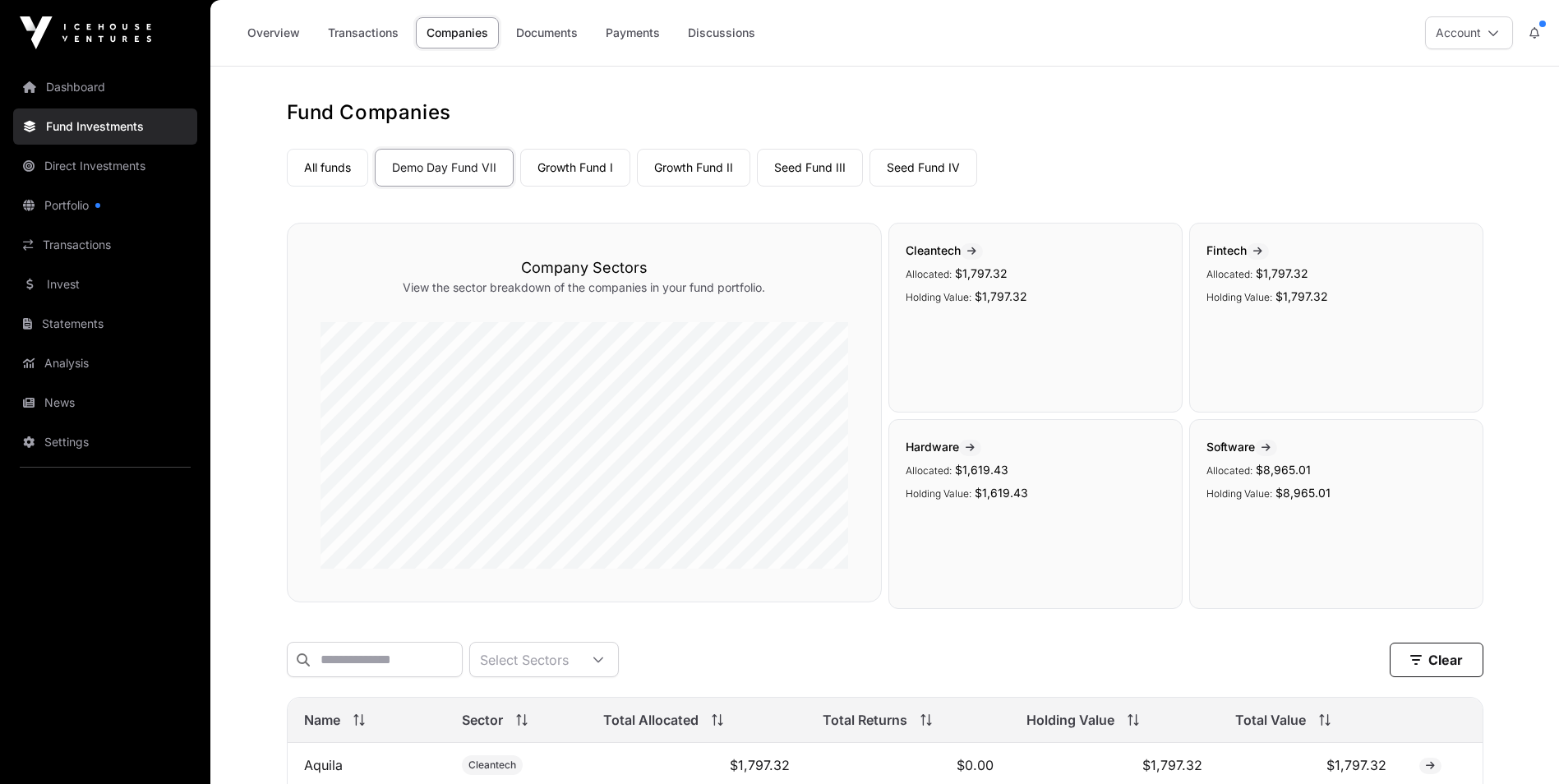
click at [350, 164] on link "All funds" at bounding box center [328, 167] width 82 height 38
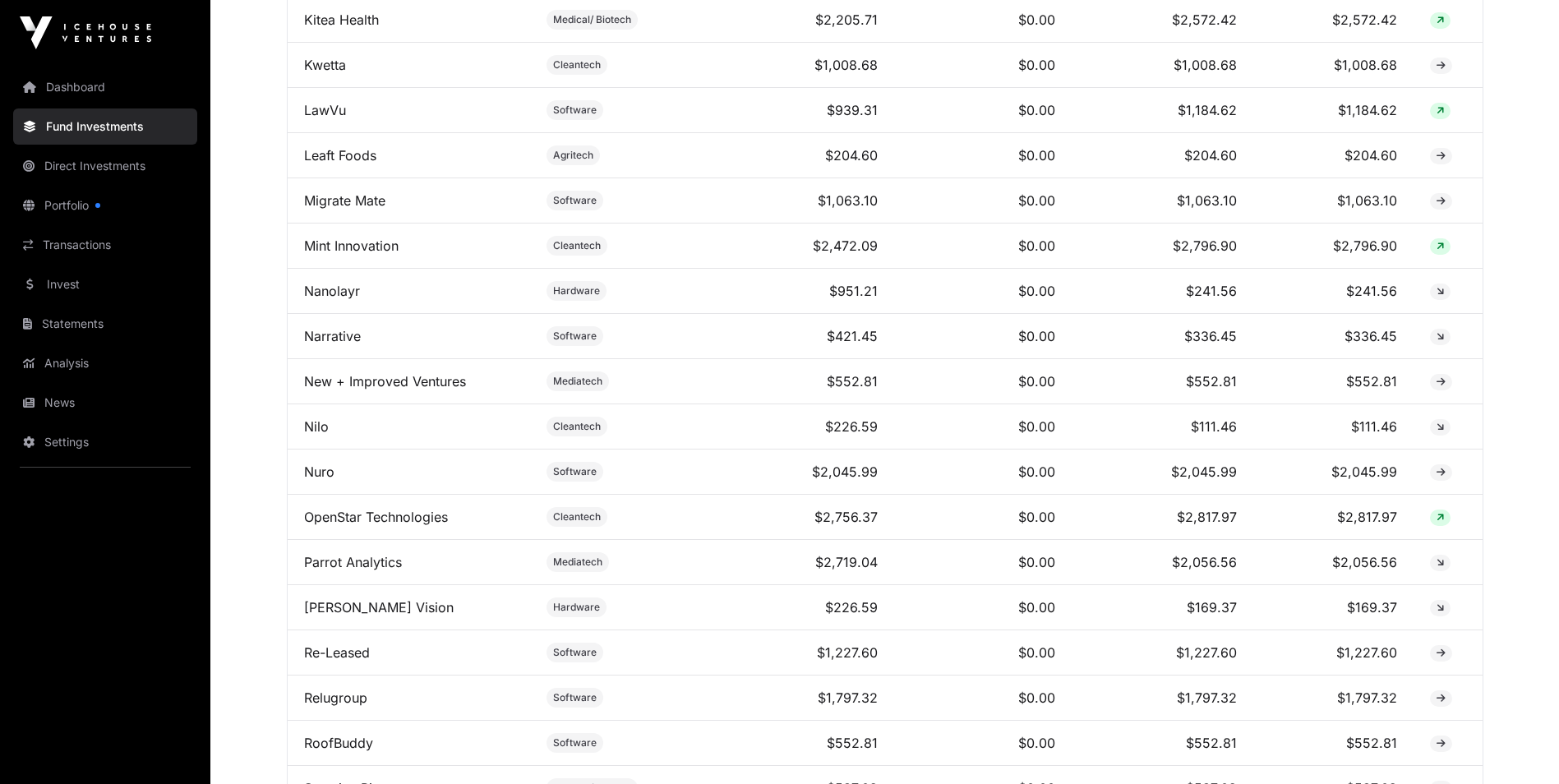
scroll to position [2469, 0]
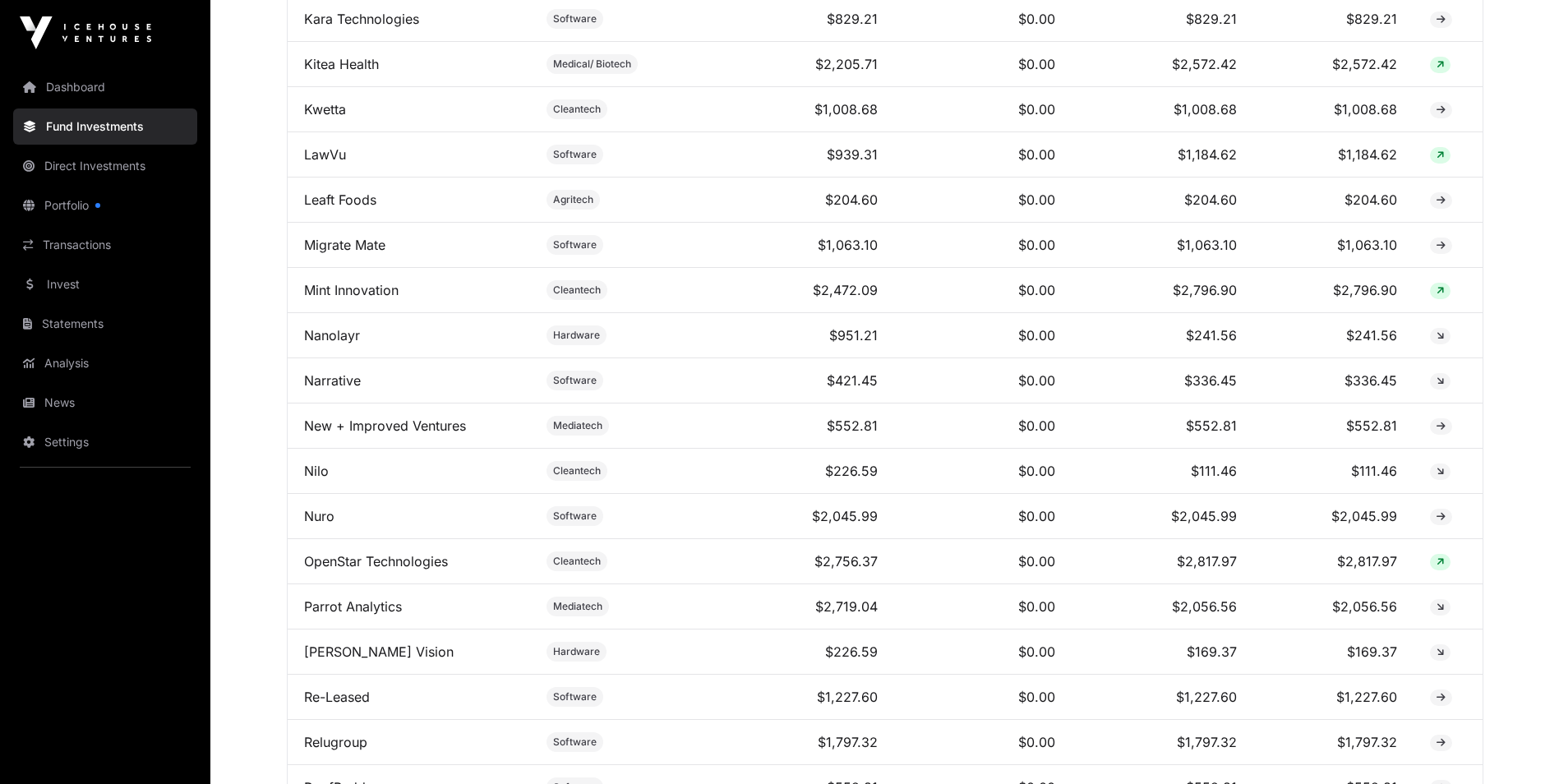
click at [41, 326] on link "Statements" at bounding box center [105, 324] width 184 height 36
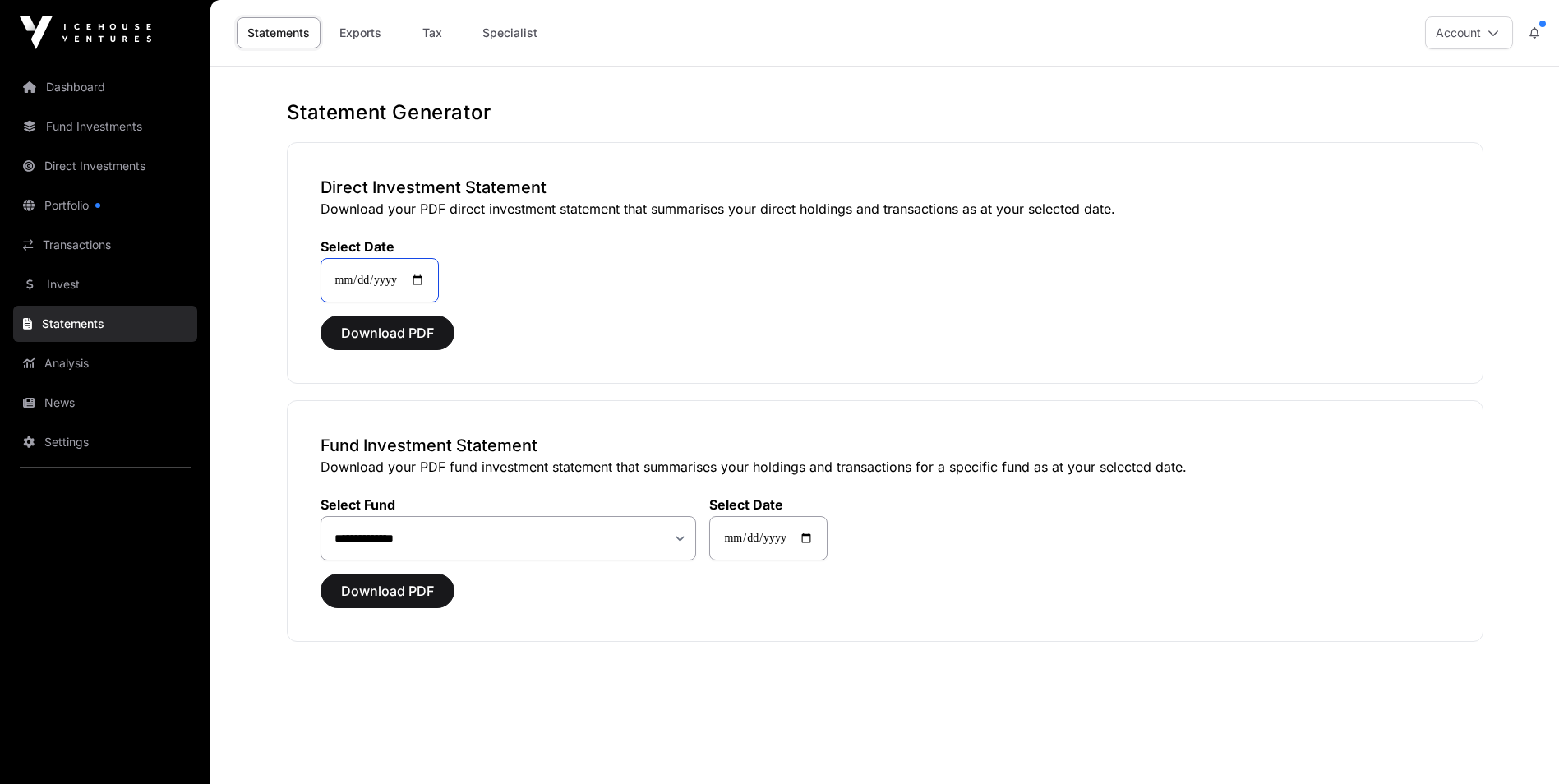
click at [430, 283] on input "**********" at bounding box center [380, 281] width 119 height 45
type input "**********"
click at [399, 328] on span "Download PDF" at bounding box center [388, 332] width 93 height 19
click at [684, 541] on select "**********" at bounding box center [508, 538] width 376 height 45
click at [874, 602] on div "Download PDF" at bounding box center [885, 591] width 1129 height 35
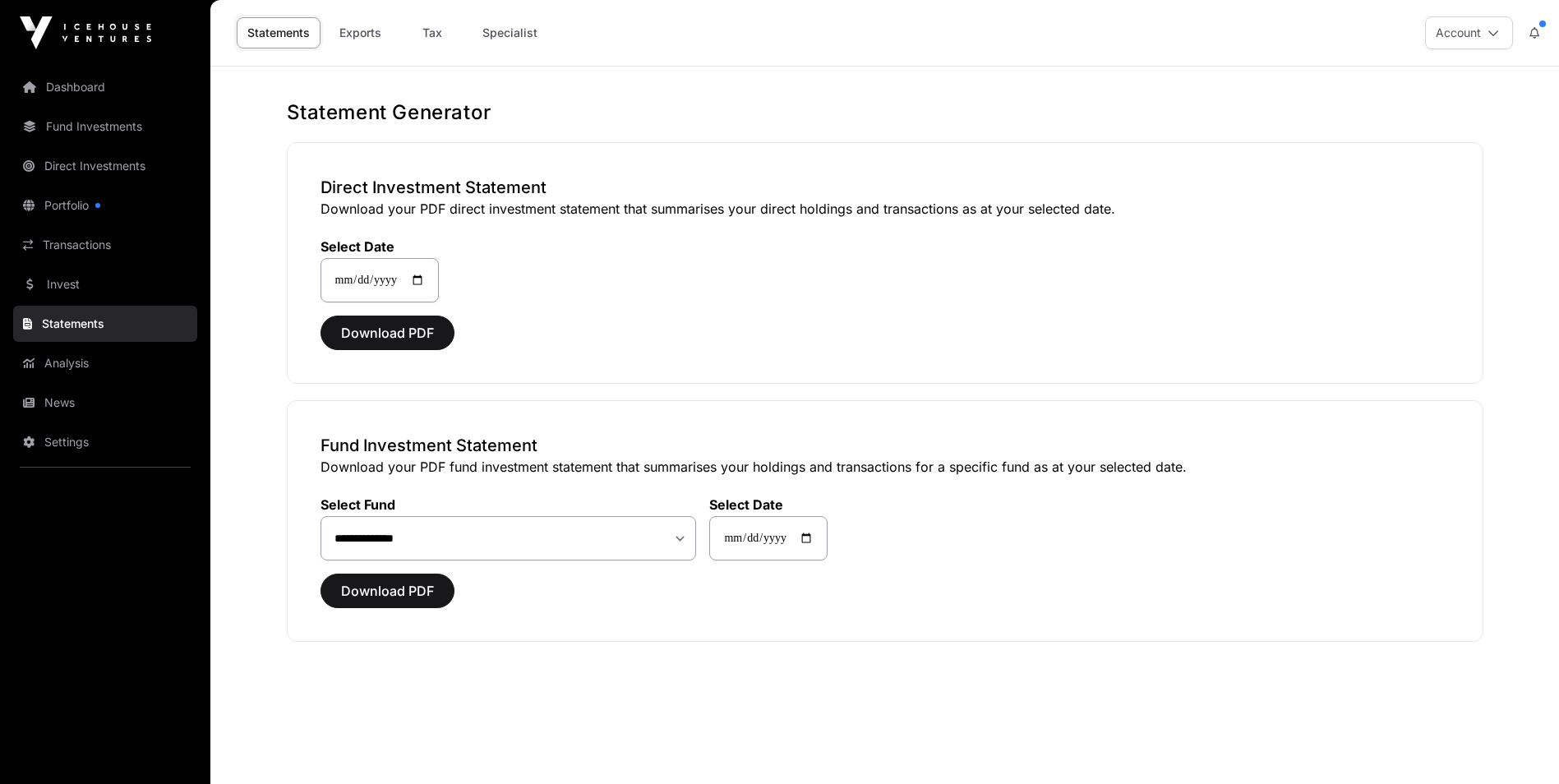
click at [369, 27] on link "Exports" at bounding box center [361, 33] width 66 height 31
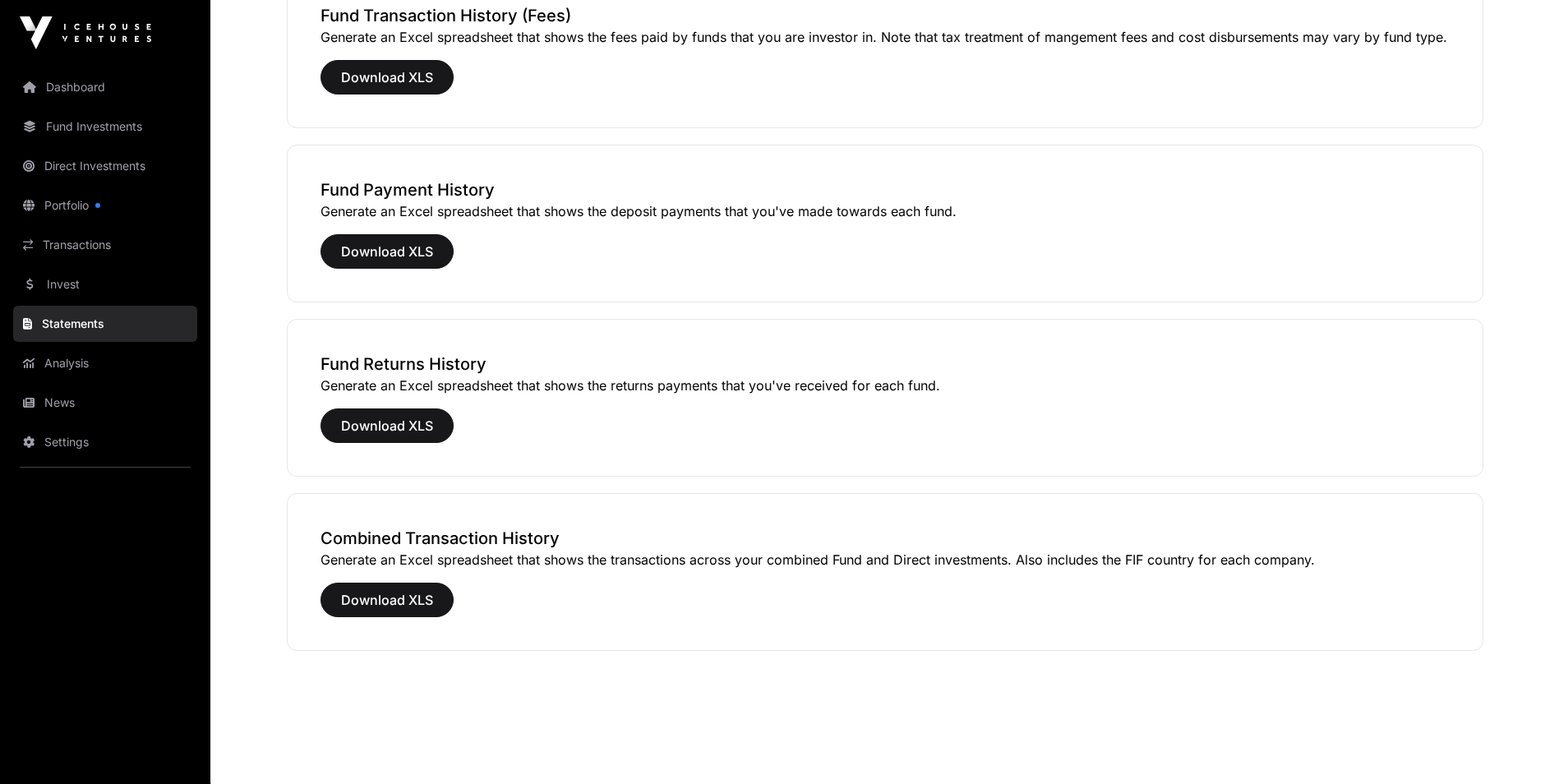
scroll to position [1047, 0]
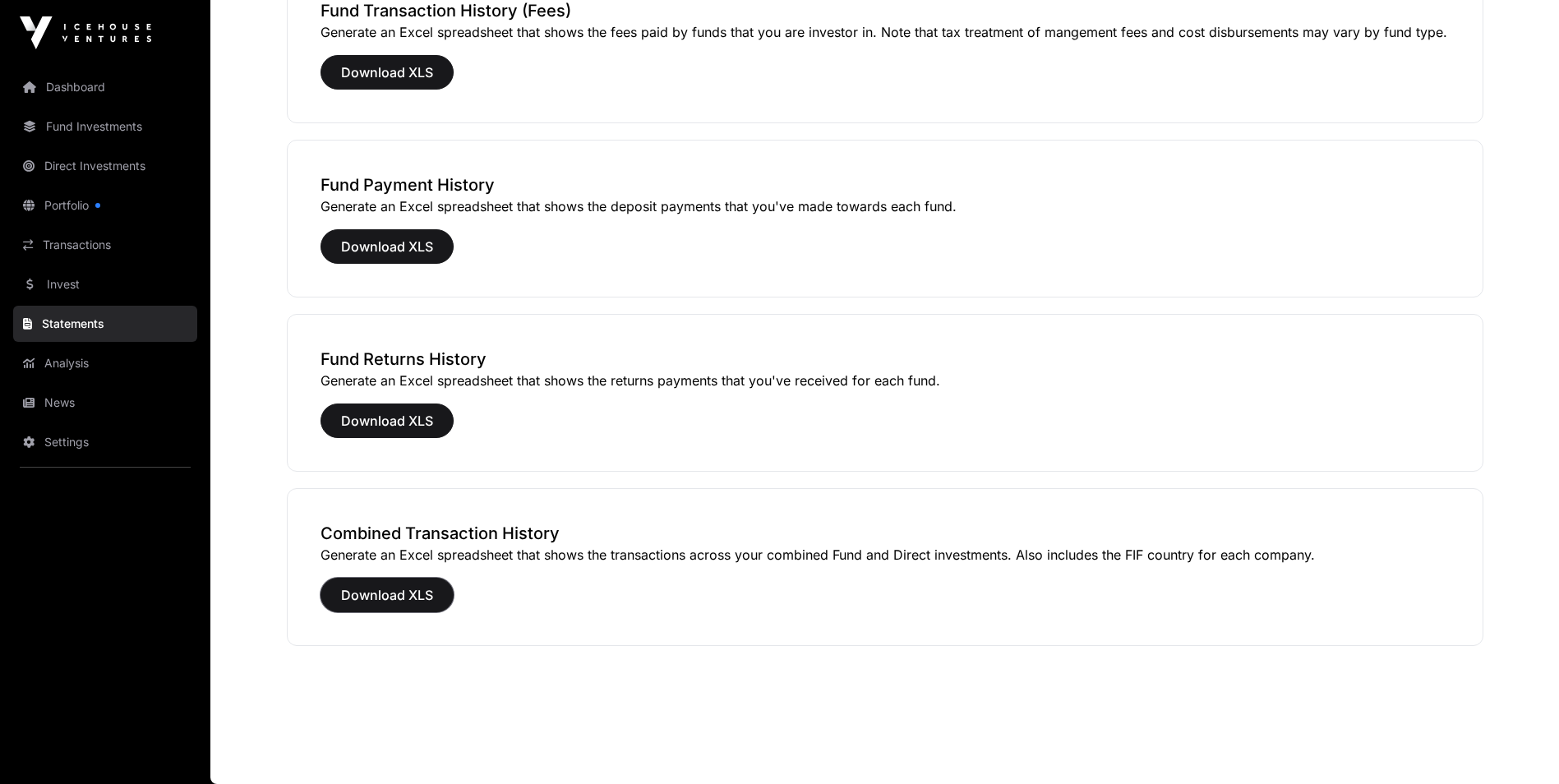
click at [392, 591] on span "Download XLS" at bounding box center [387, 595] width 92 height 19
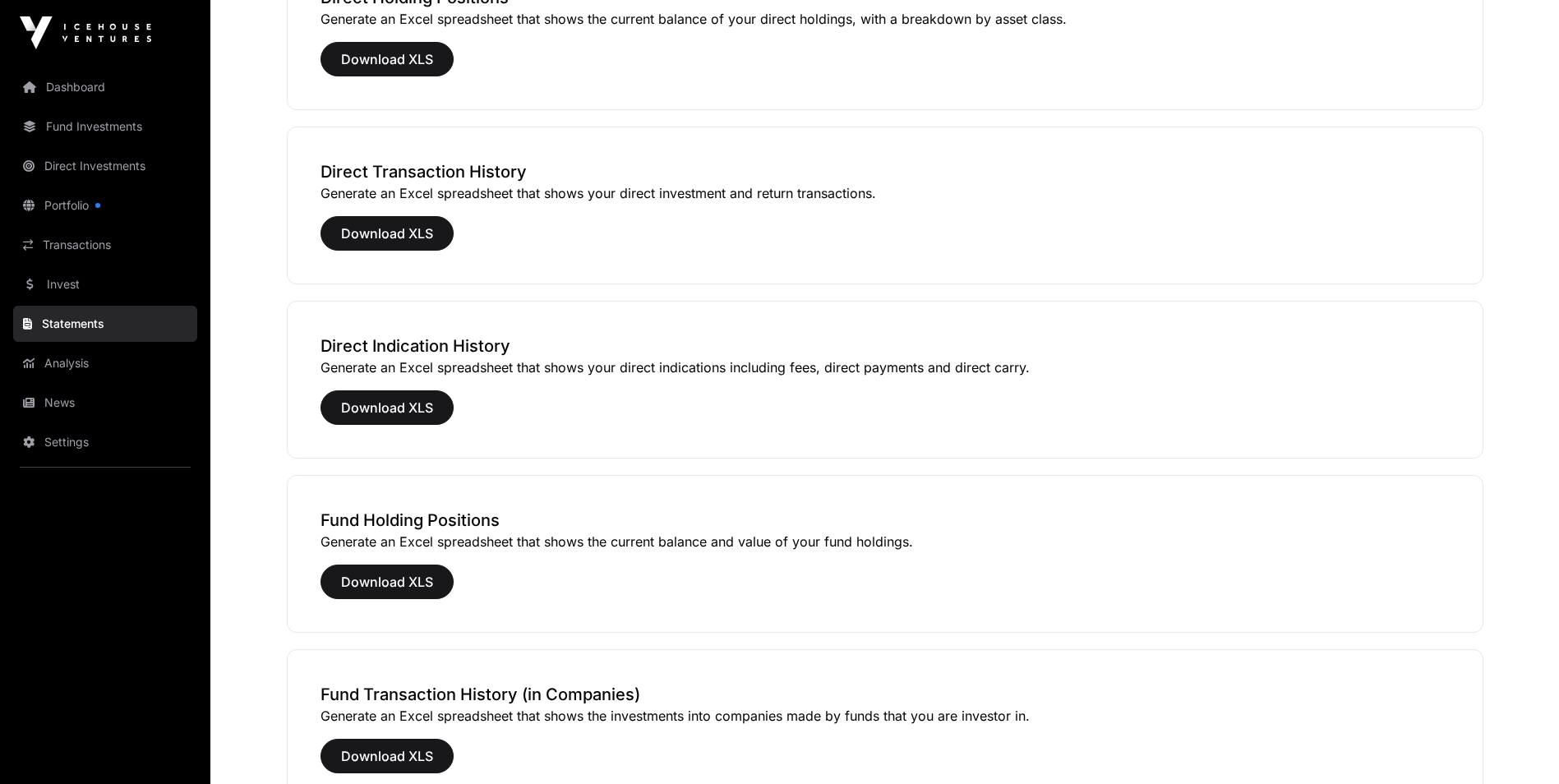
scroll to position [173, 0]
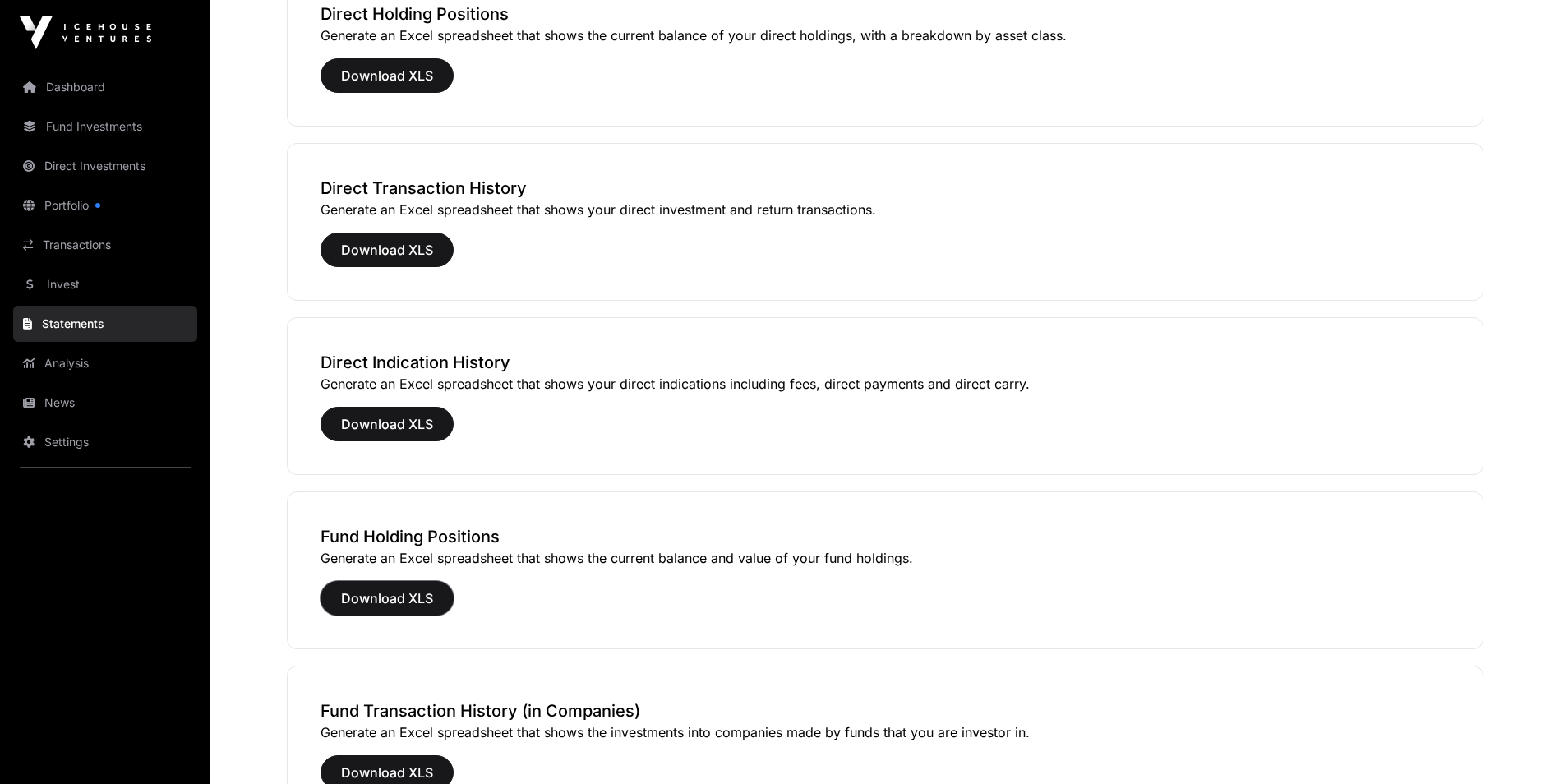
click at [393, 594] on span "Download XLS" at bounding box center [387, 598] width 92 height 19
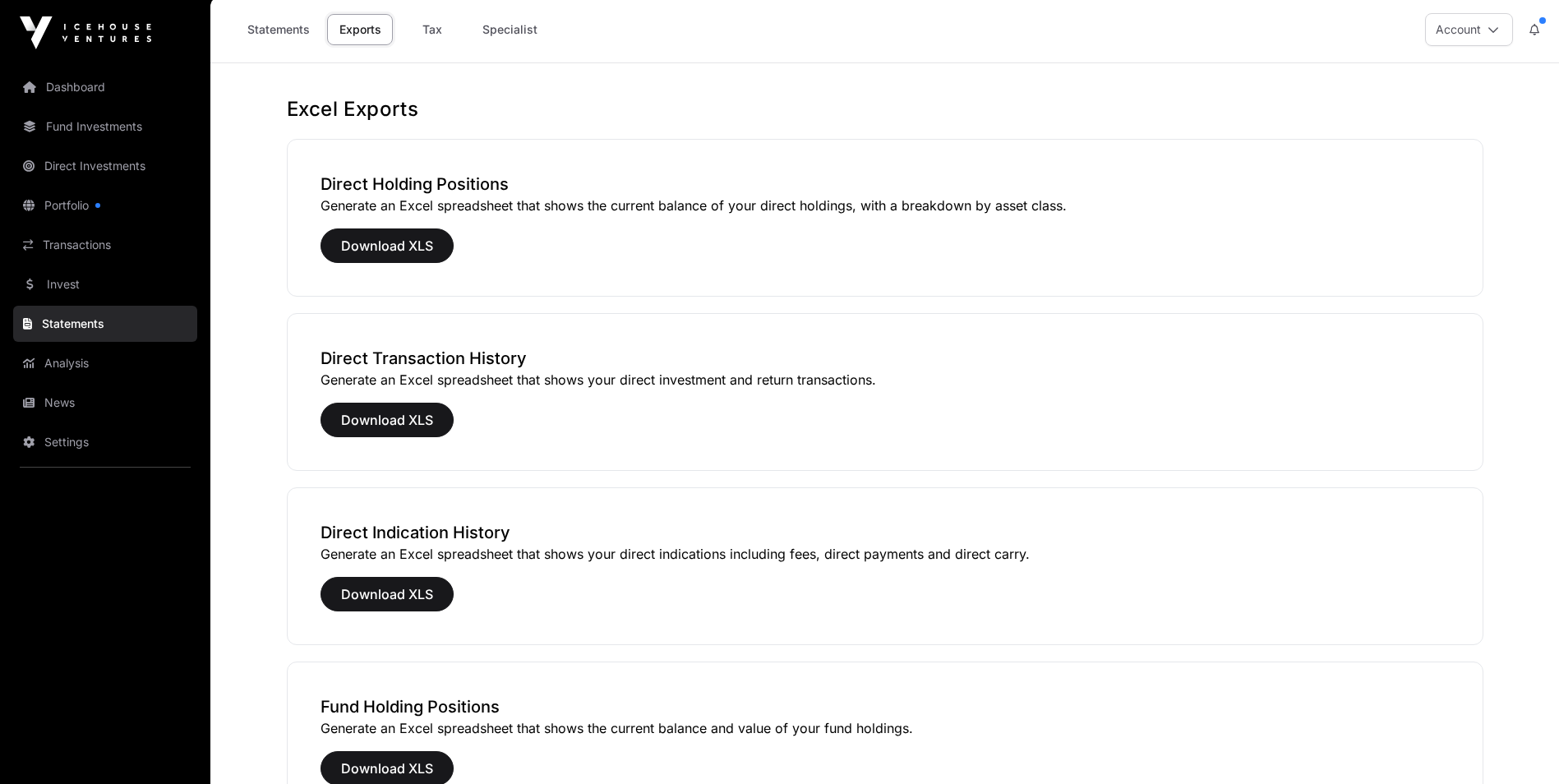
scroll to position [0, 0]
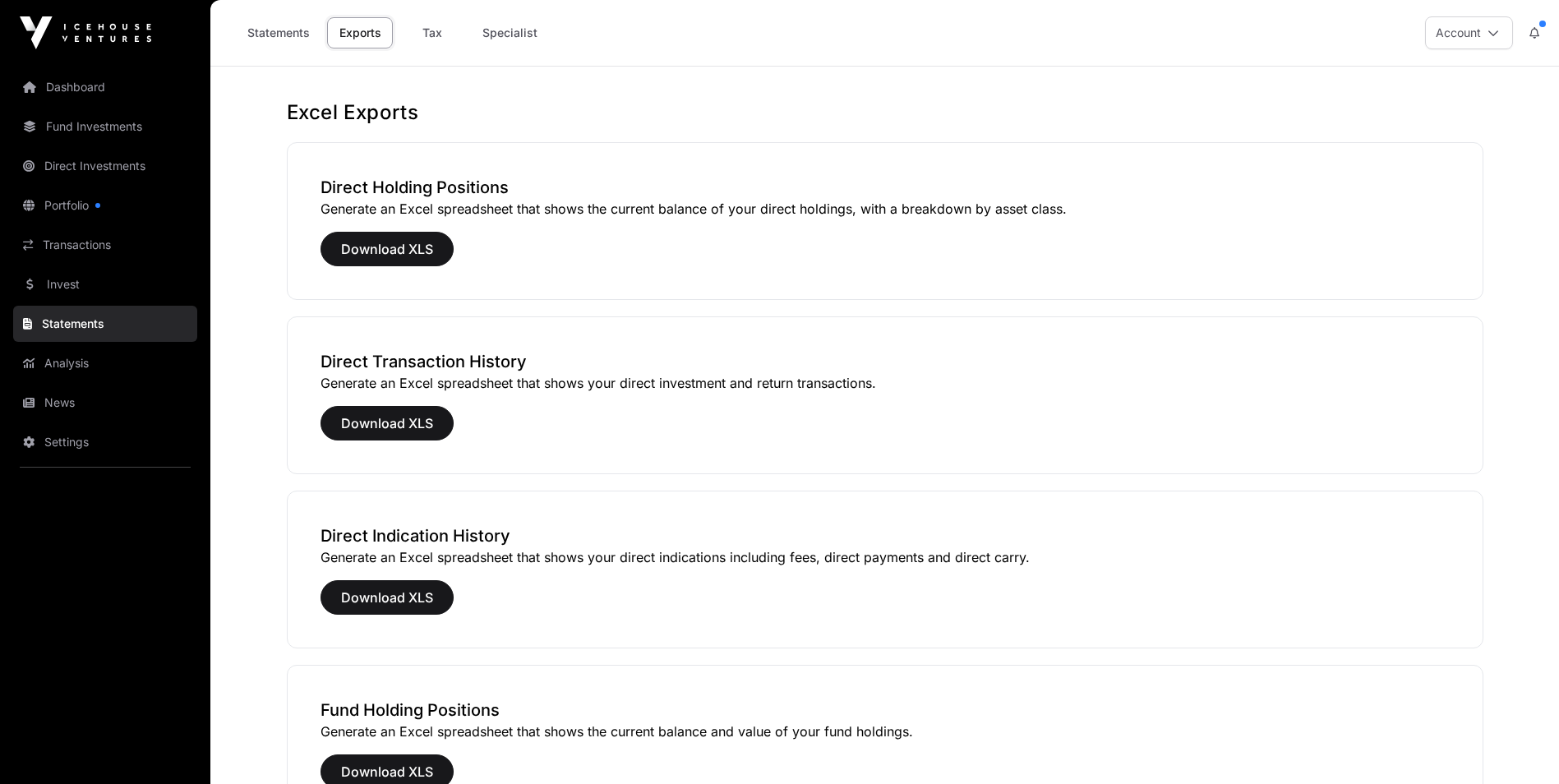
click at [436, 27] on link "Tax" at bounding box center [433, 33] width 66 height 31
select select
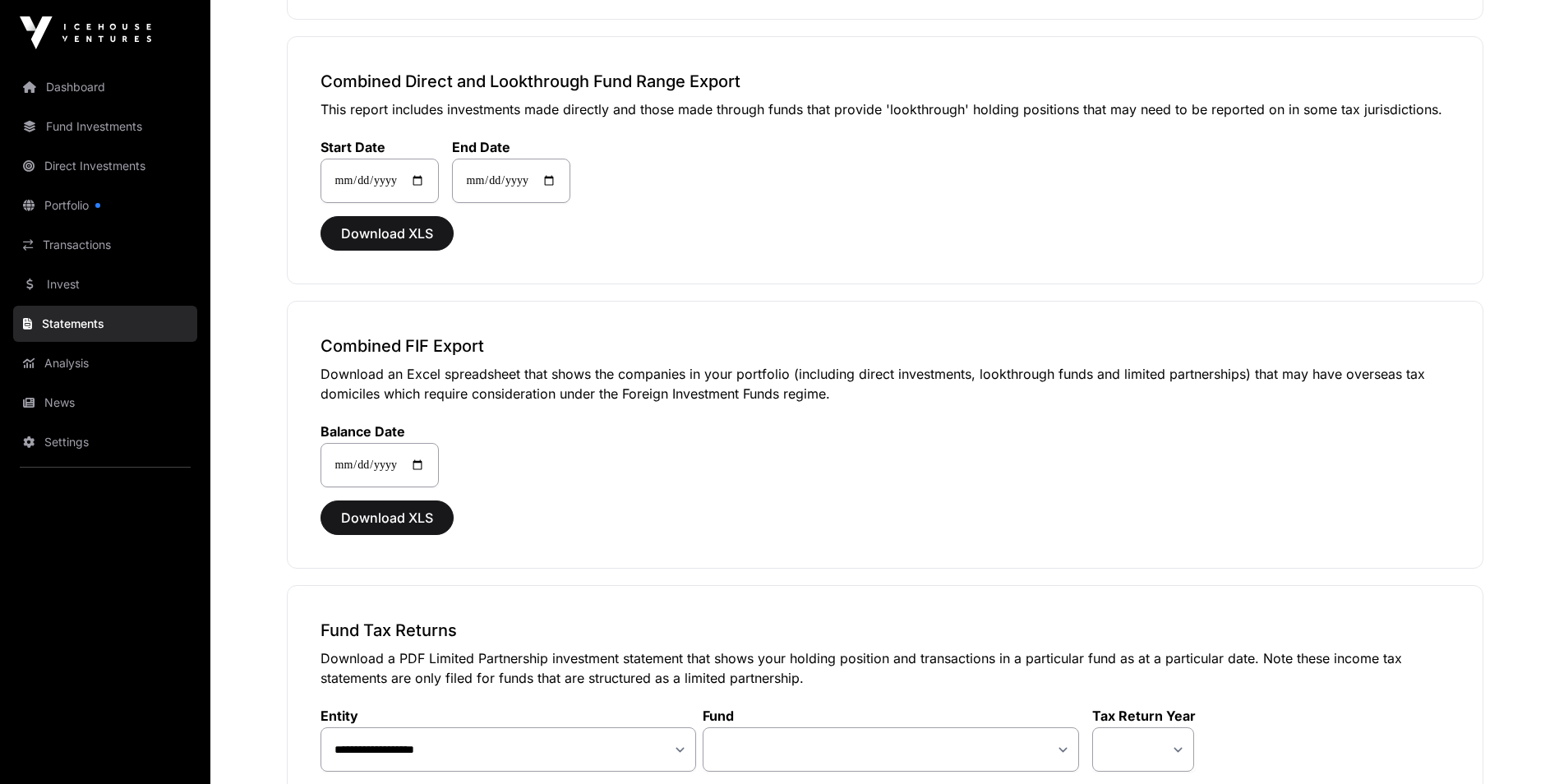
scroll to position [1203, 0]
click at [401, 514] on span "Download XLS" at bounding box center [387, 518] width 92 height 19
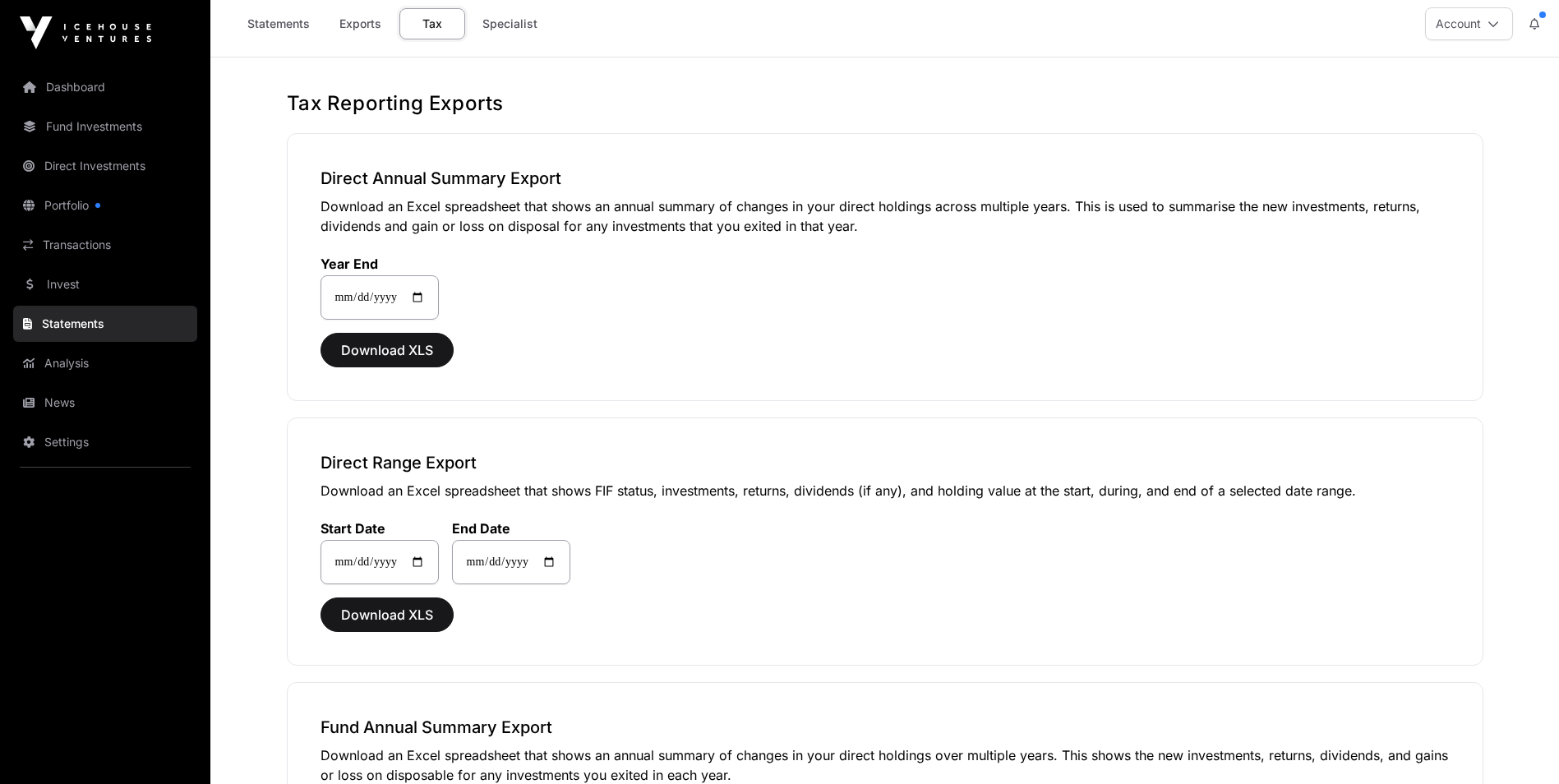
scroll to position [0, 0]
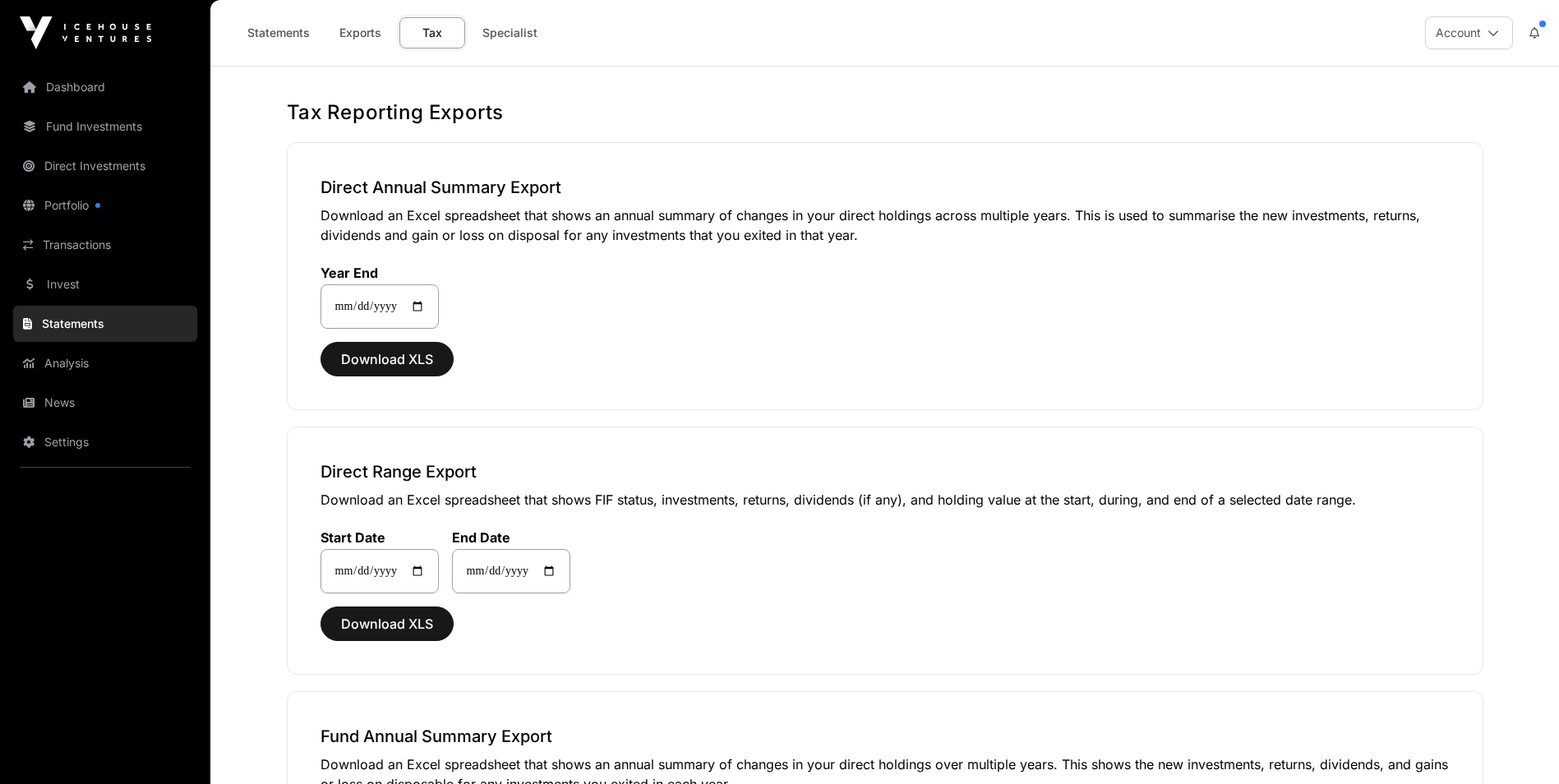
click at [520, 24] on link "Specialist" at bounding box center [509, 33] width 77 height 31
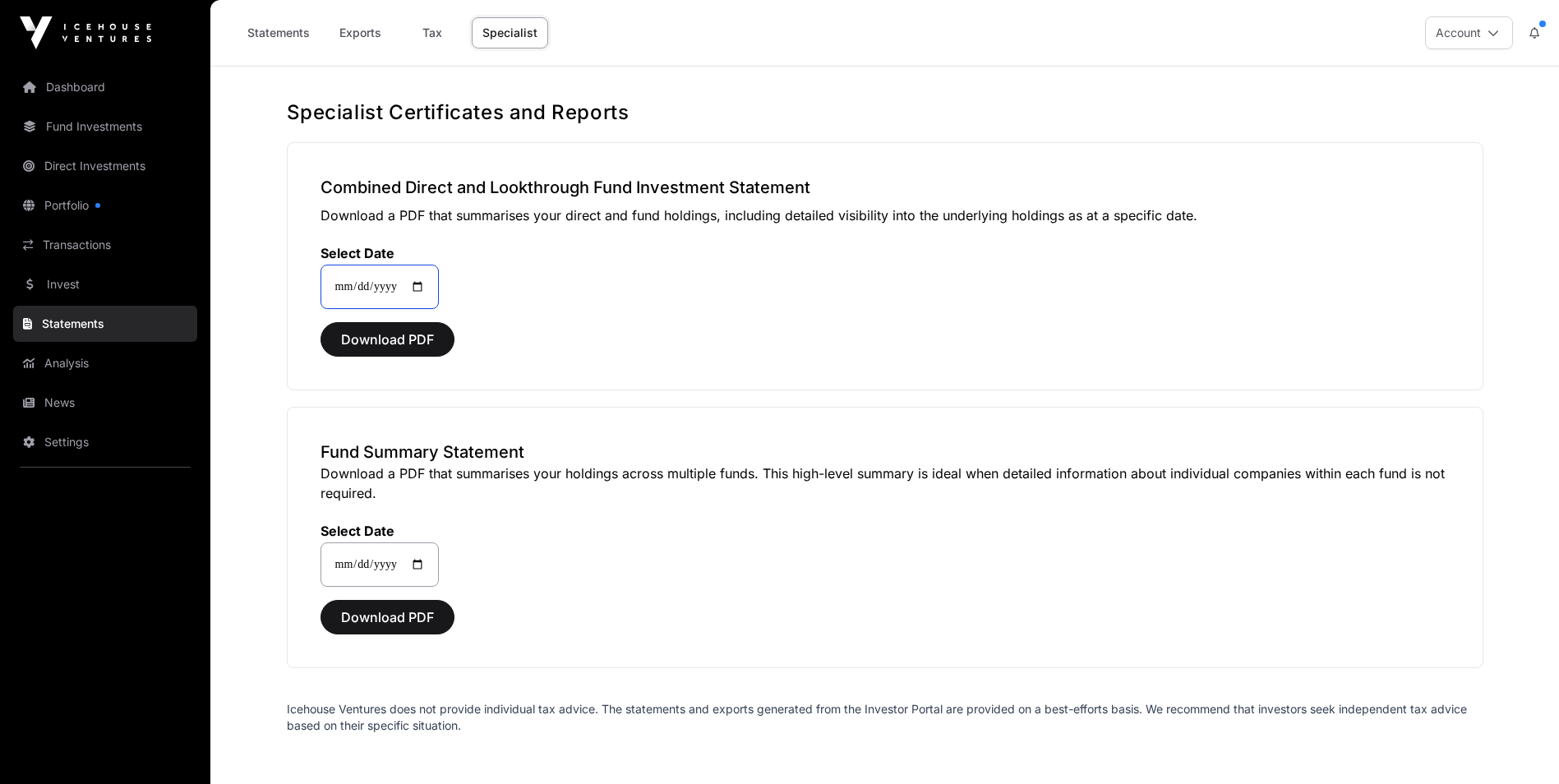
click at [433, 285] on input "**********" at bounding box center [380, 287] width 119 height 45
type input "**********"
click at [405, 337] on span "Download PDF" at bounding box center [388, 339] width 93 height 19
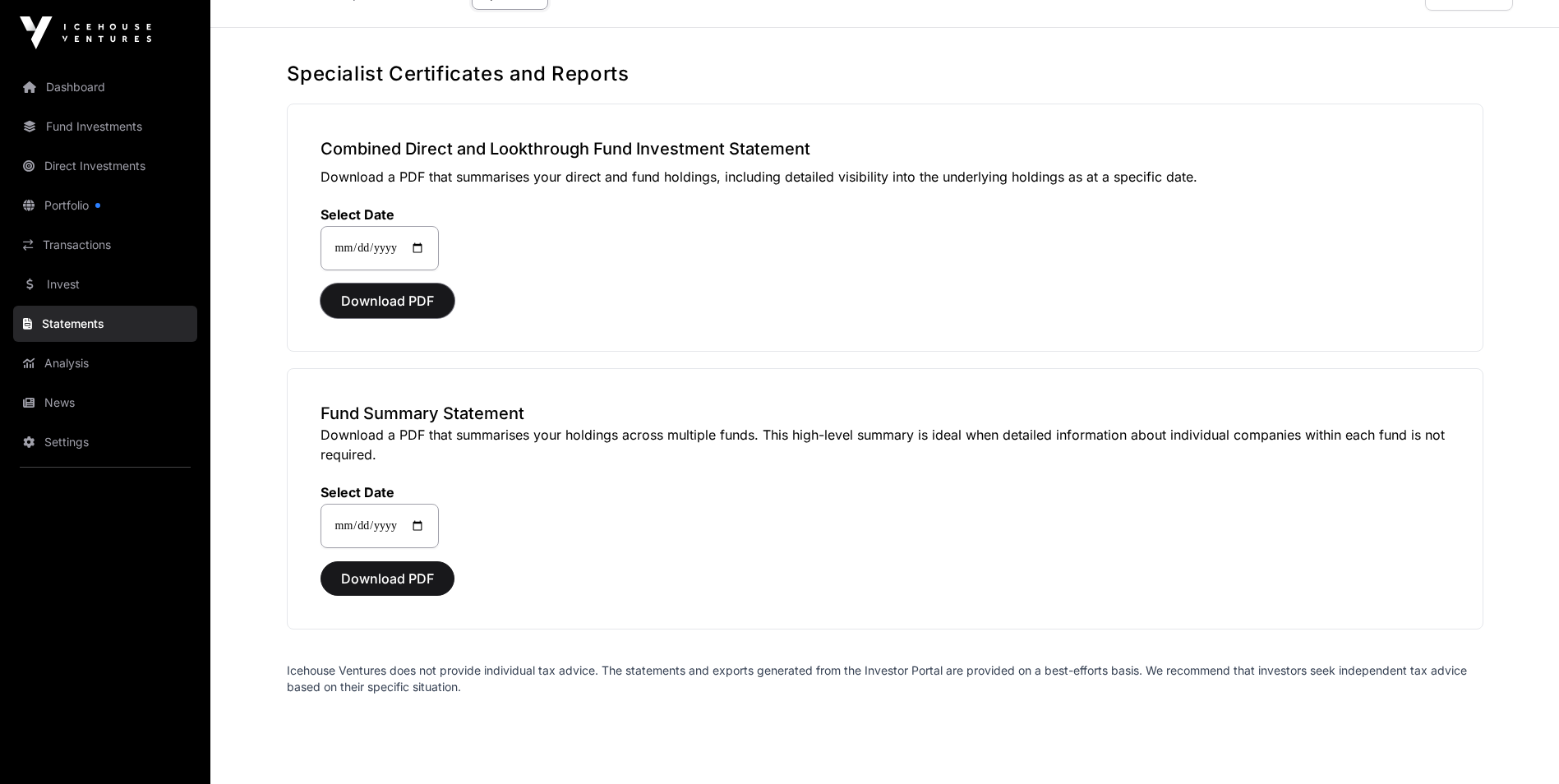
scroll to position [87, 0]
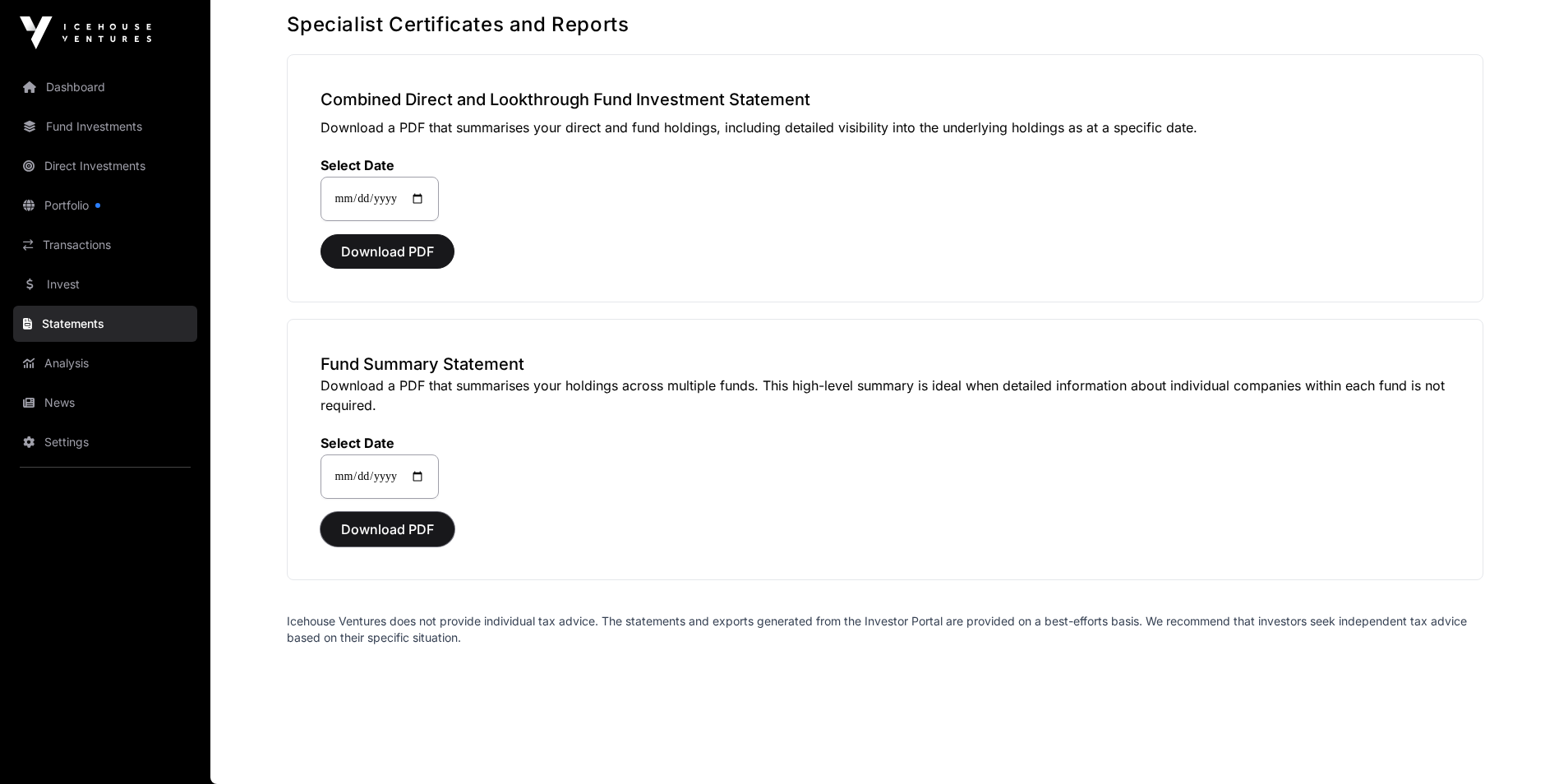
click at [429, 525] on span "Download PDF" at bounding box center [388, 528] width 93 height 19
click at [367, 525] on span "Download PDF" at bounding box center [388, 528] width 93 height 19
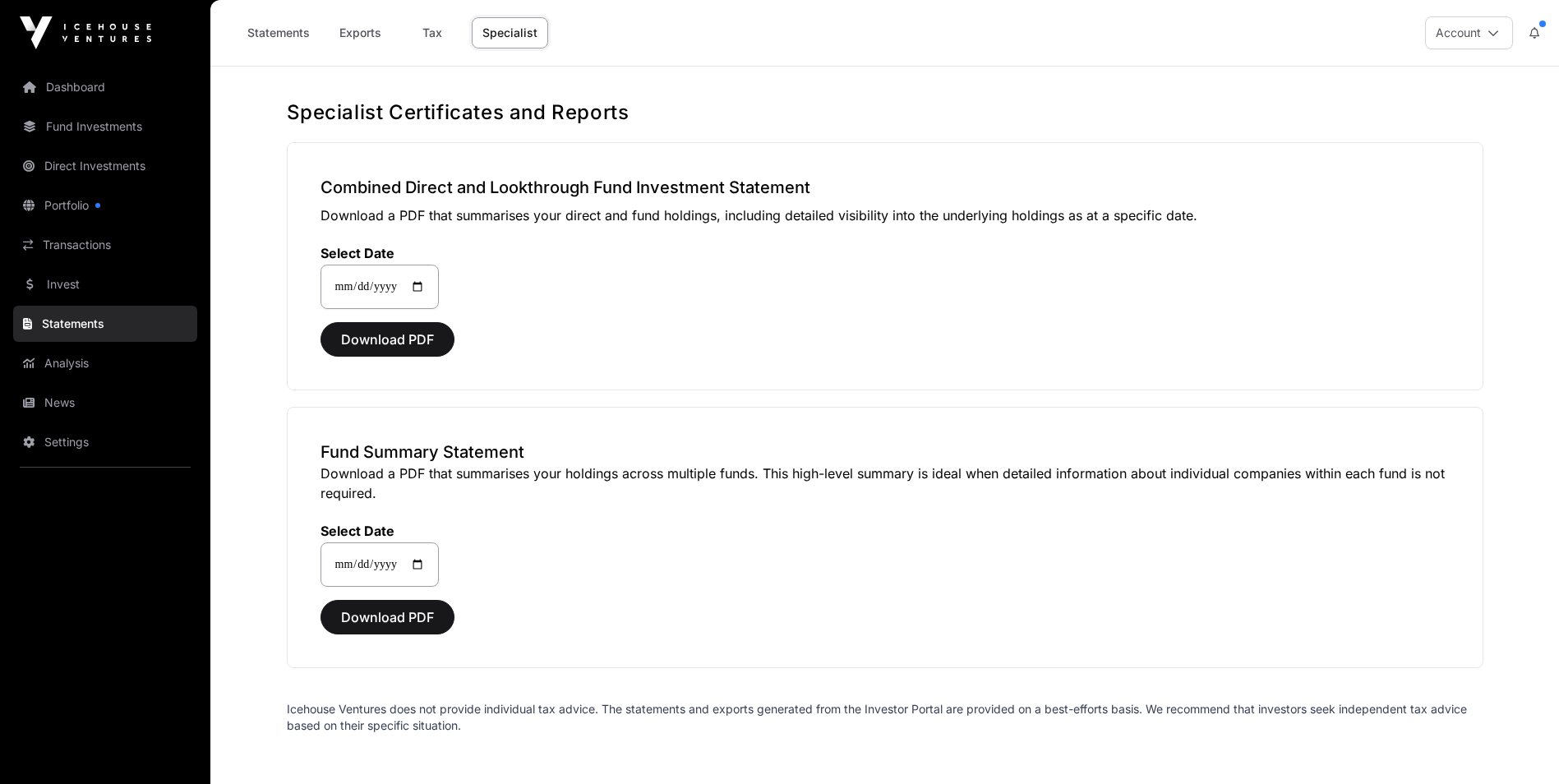
click at [422, 31] on link "Tax" at bounding box center [433, 33] width 66 height 31
select select
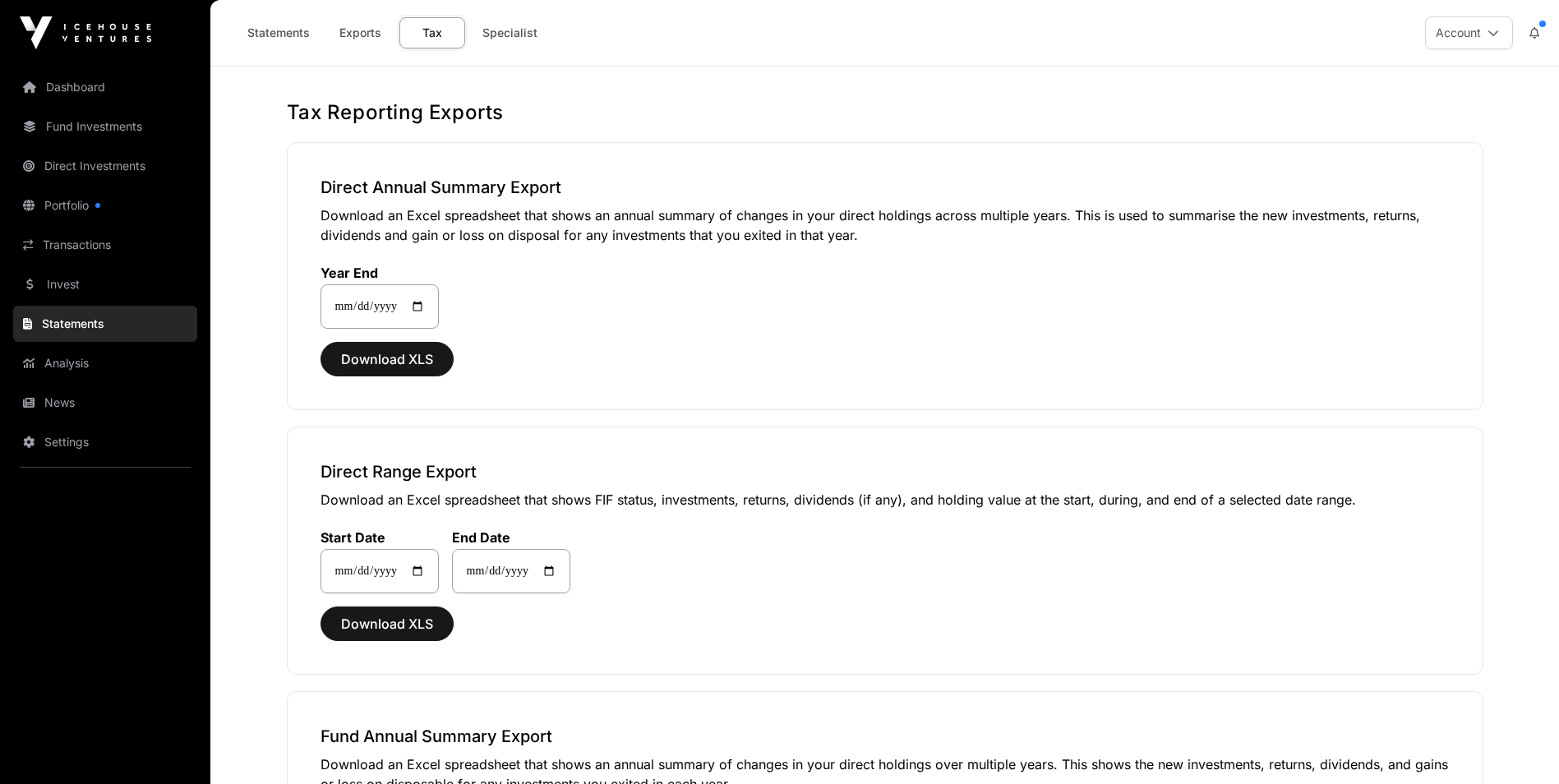
click at [266, 29] on link "Statements" at bounding box center [279, 33] width 84 height 31
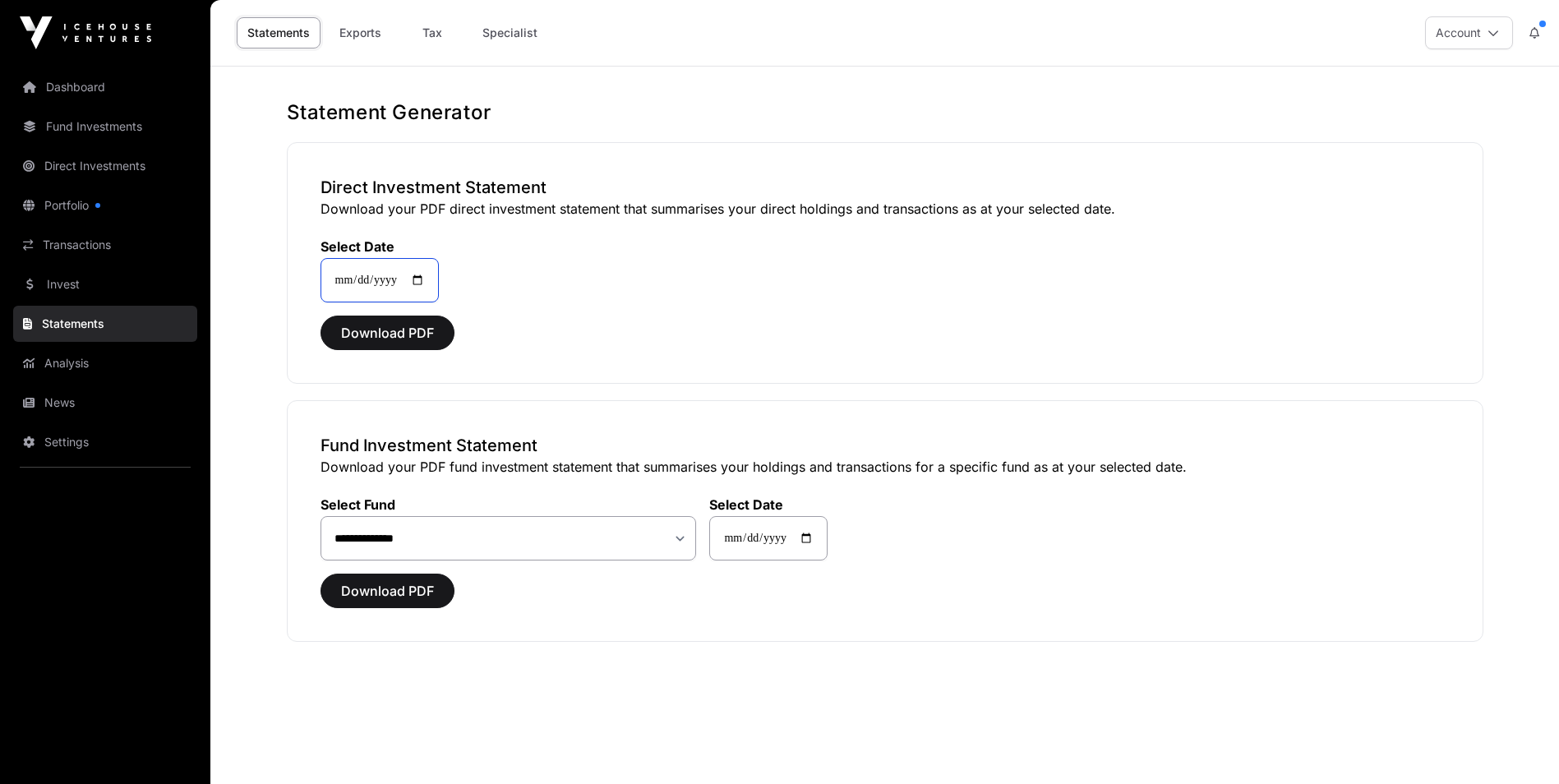
click at [434, 280] on input "**********" at bounding box center [380, 281] width 119 height 45
type input "**********"
click at [430, 338] on span "Download PDF" at bounding box center [388, 332] width 93 height 19
